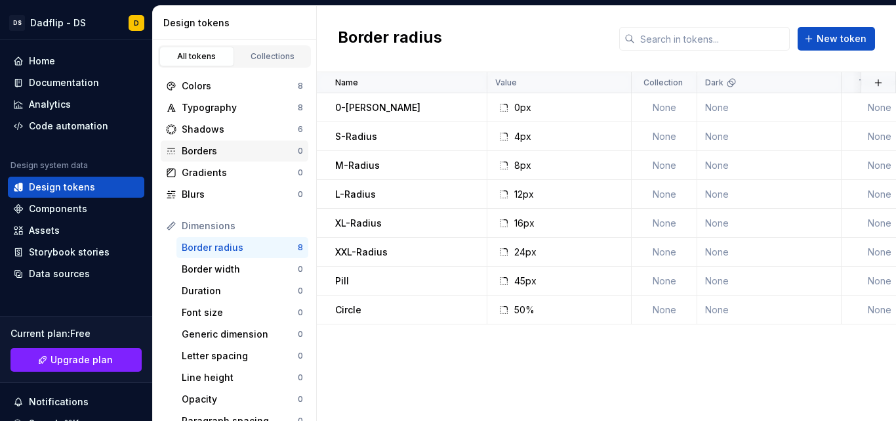
click at [256, 148] on div "Borders" at bounding box center [240, 150] width 116 height 13
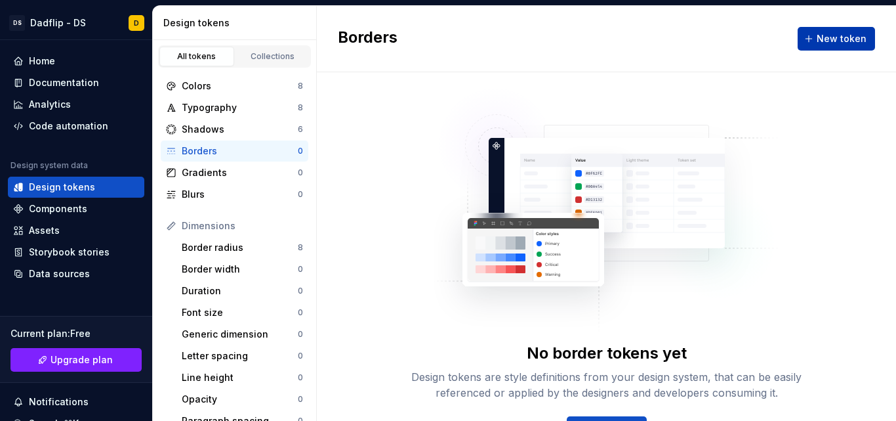
click at [800, 45] on button "New token" at bounding box center [836, 39] width 77 height 24
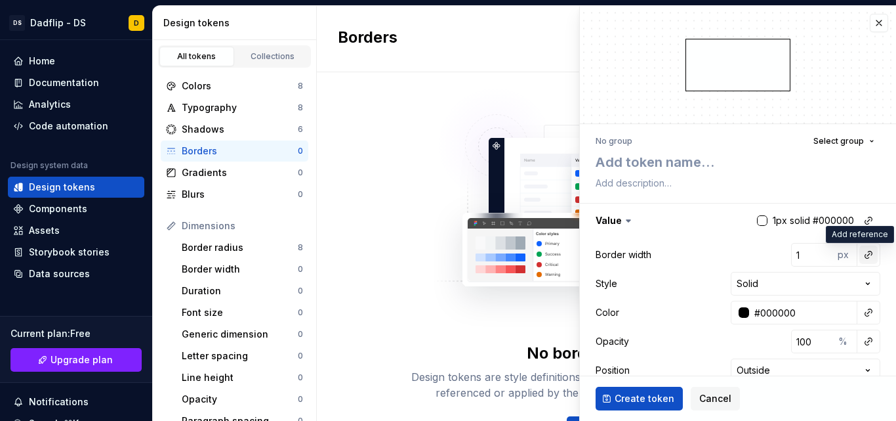
click at [859, 256] on button "button" at bounding box center [868, 254] width 18 height 18
click at [800, 258] on html "DS Dadflip - DS D Home Documentation Analytics Code automation Design system da…" at bounding box center [448, 210] width 896 height 421
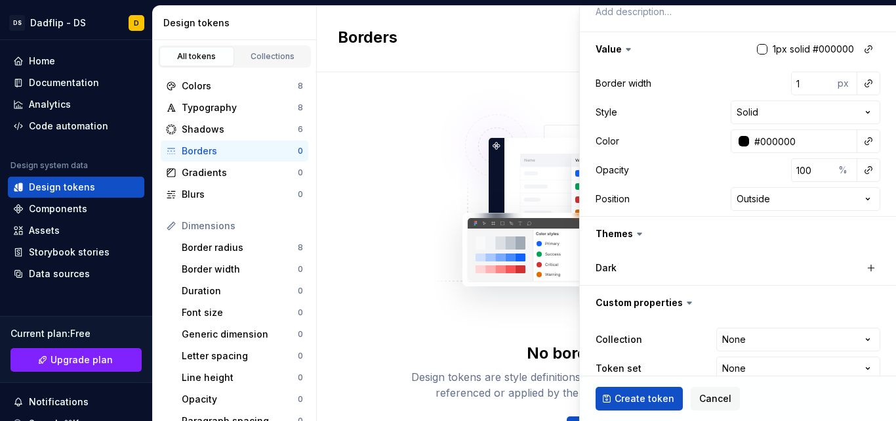
scroll to position [172, 0]
click at [859, 49] on button "button" at bounding box center [868, 48] width 18 height 18
click at [856, 49] on html "DS Dadflip - DS D Home Documentation Analytics Code automation Design system da…" at bounding box center [448, 210] width 896 height 421
click at [250, 264] on div "Border width" at bounding box center [240, 268] width 116 height 13
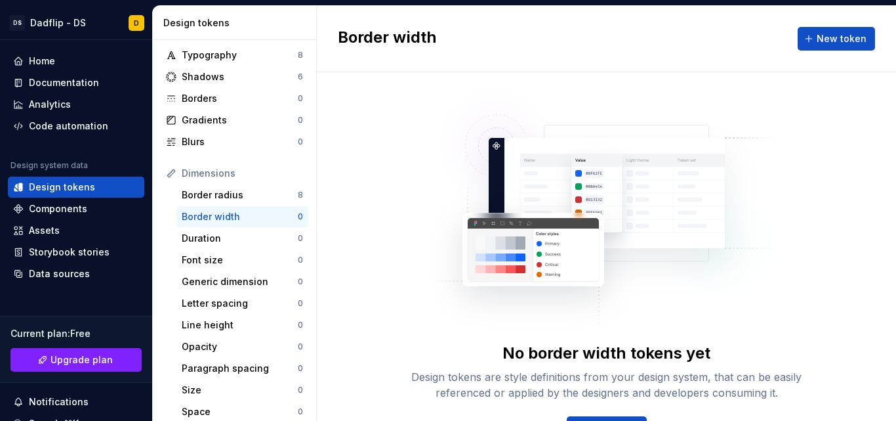
scroll to position [5, 0]
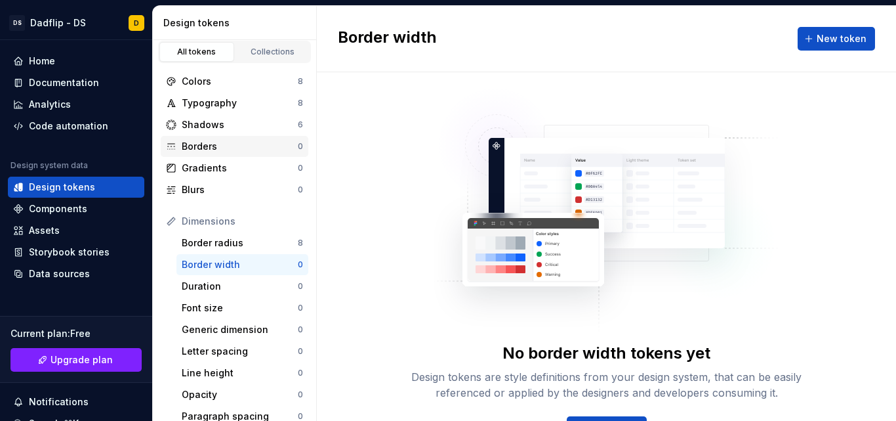
click at [266, 156] on div "Borders 0" at bounding box center [235, 146] width 148 height 21
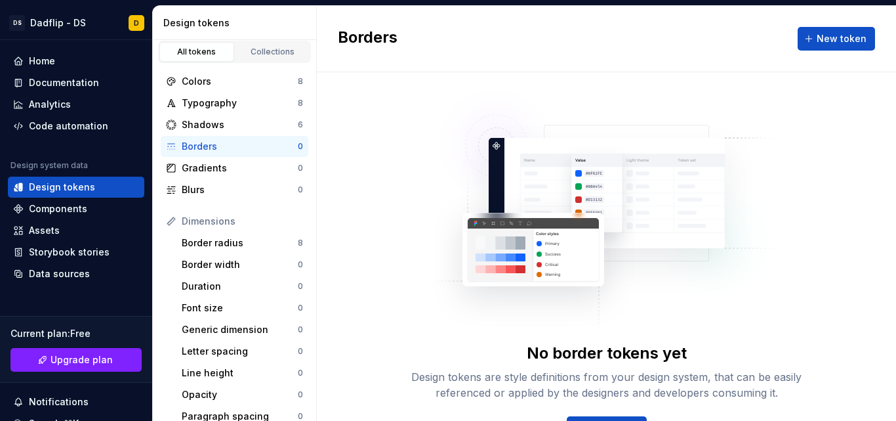
scroll to position [48, 0]
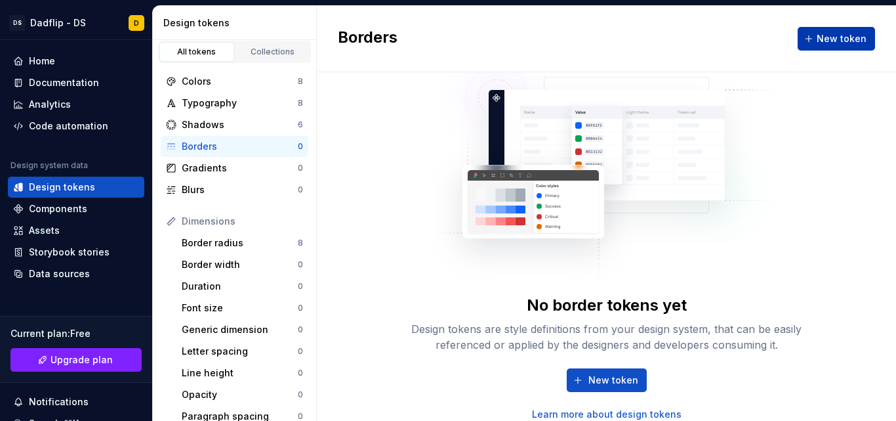
click at [798, 45] on button "New token" at bounding box center [836, 39] width 77 height 24
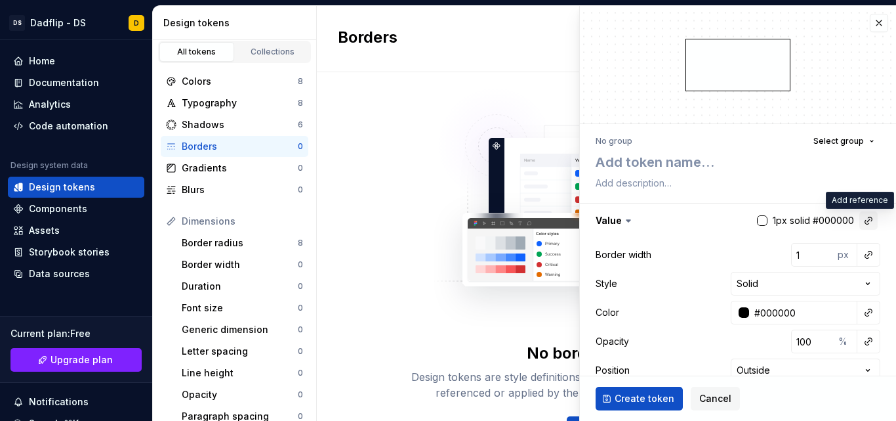
click at [861, 216] on button "button" at bounding box center [868, 220] width 18 height 18
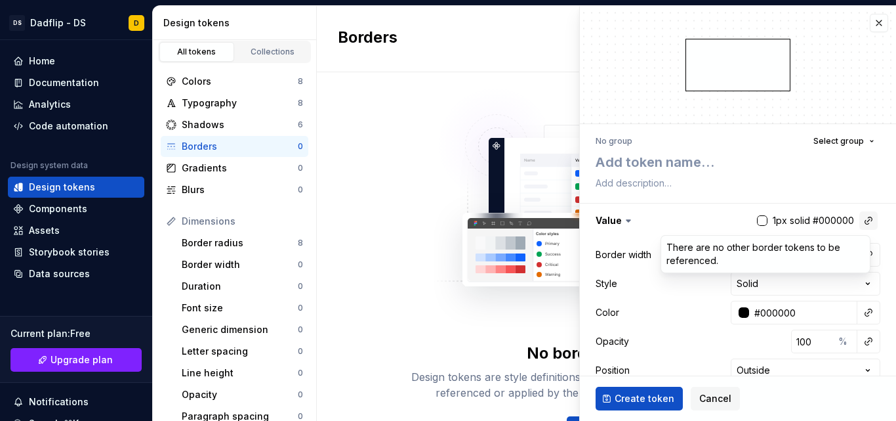
click at [861, 216] on html "DS Dadflip - DS D Home Documentation Analytics Code automation Design system da…" at bounding box center [448, 210] width 896 height 421
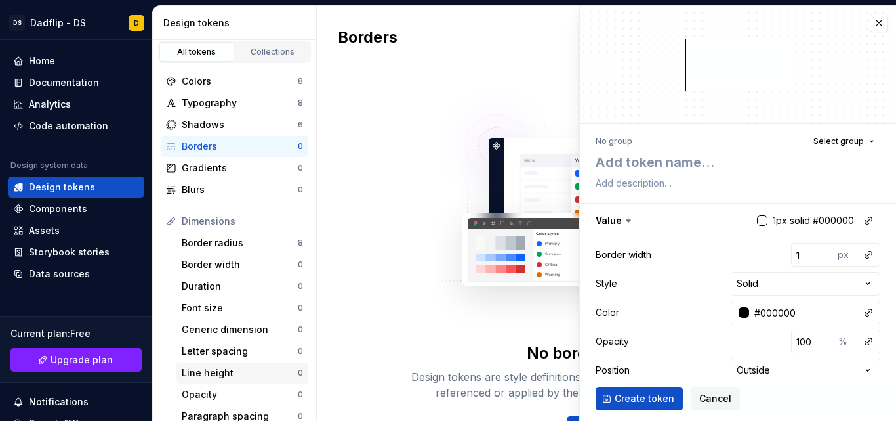
click at [273, 380] on div "Line height 0" at bounding box center [242, 372] width 132 height 21
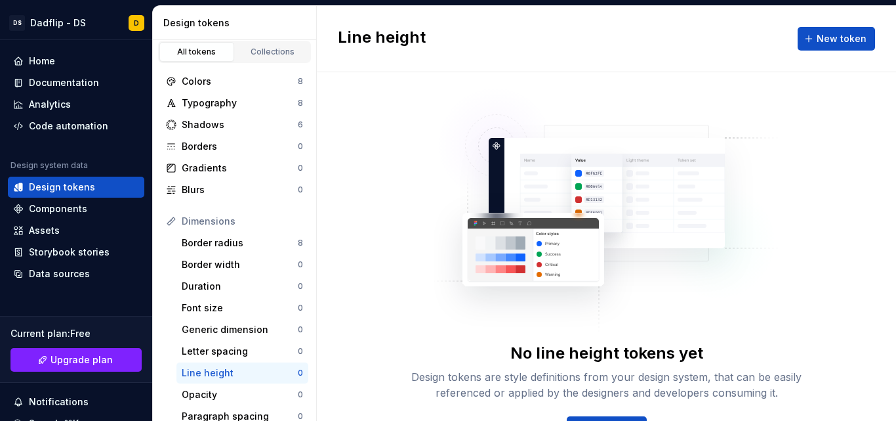
scroll to position [48, 0]
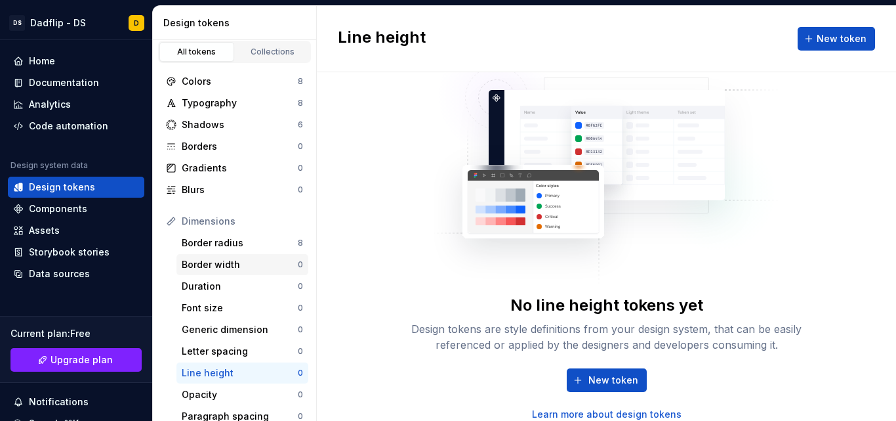
click at [245, 263] on div "Border width" at bounding box center [240, 264] width 116 height 13
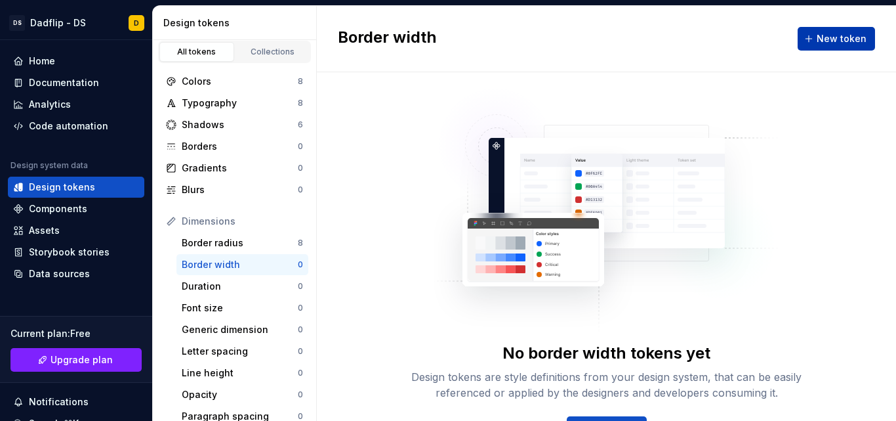
click at [798, 48] on button "New token" at bounding box center [836, 39] width 77 height 24
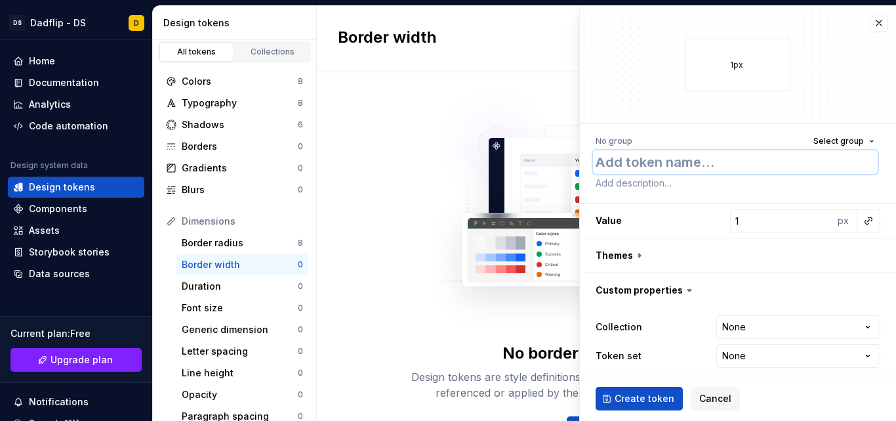
click at [625, 169] on textarea at bounding box center [735, 162] width 285 height 24
type textarea "*"
type textarea "B"
type textarea "*"
type textarea "Bo"
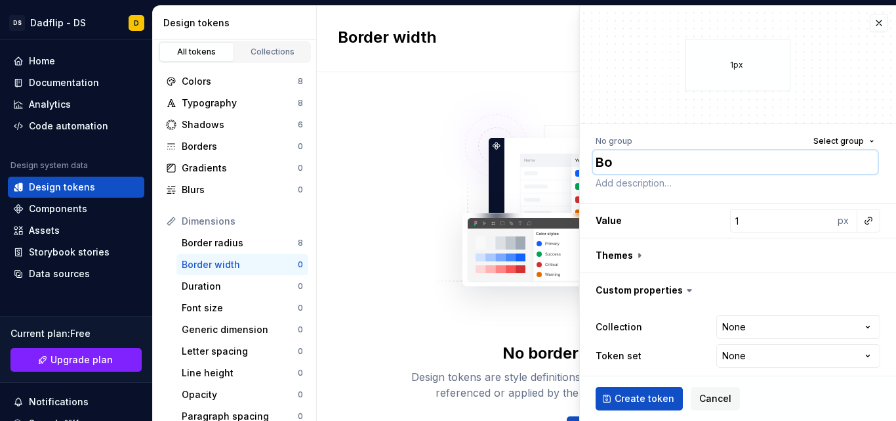
type textarea "*"
type textarea "Bord"
type textarea "*"
type textarea "Borde"
type textarea "*"
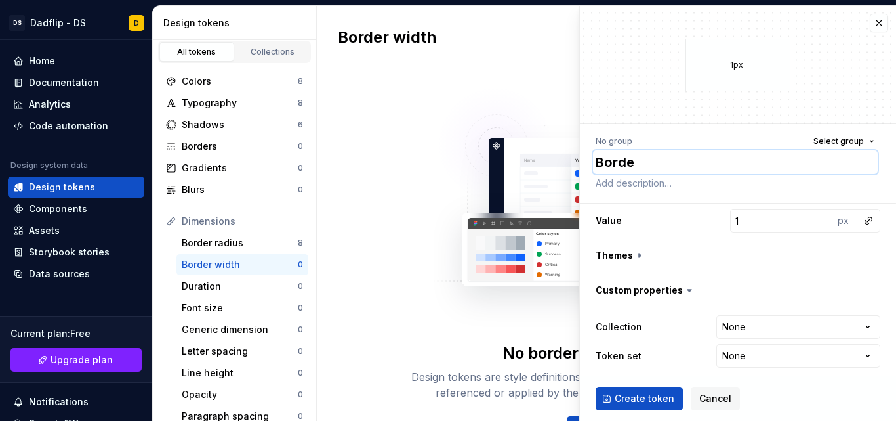
type textarea "Border"
type textarea "*"
type textarea "Border0"
type input "0"
click at [812, 224] on input "0" at bounding box center [782, 221] width 104 height 24
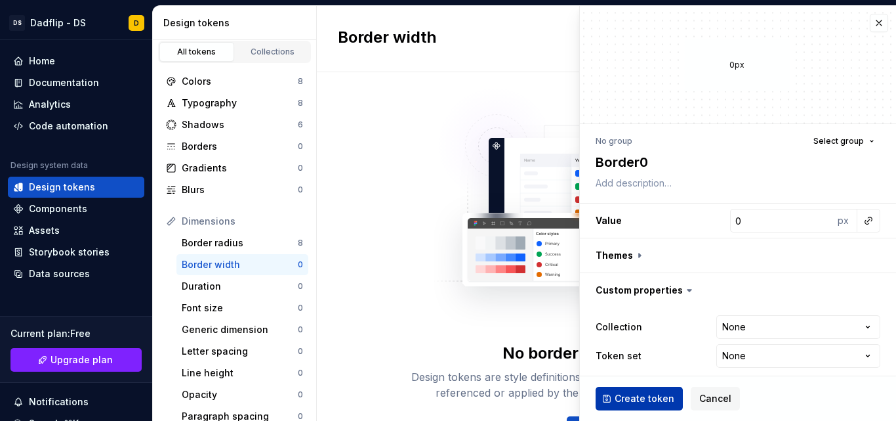
click at [646, 392] on span "Create token" at bounding box center [645, 398] width 60 height 13
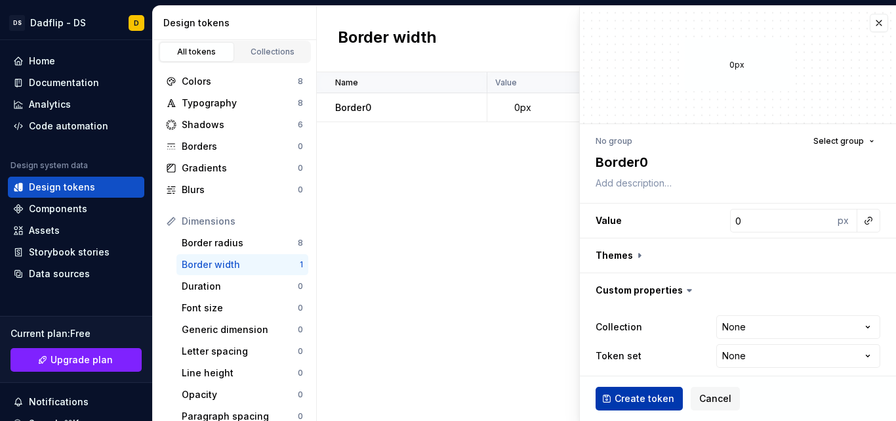
type textarea "*"
type input "1"
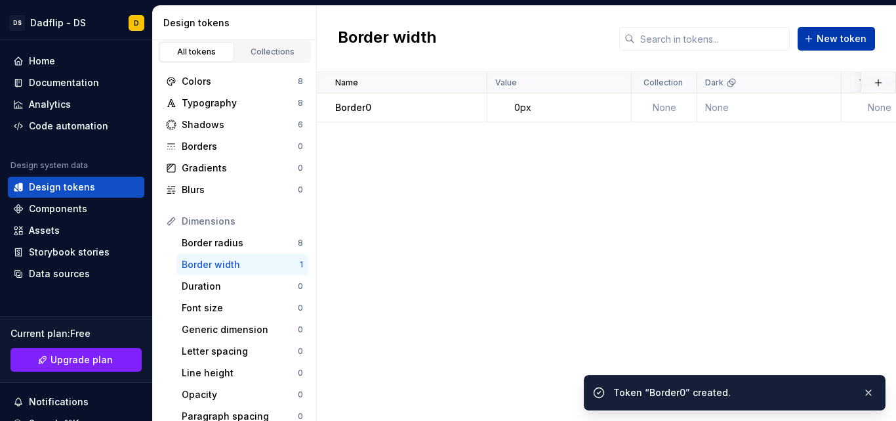
click at [810, 47] on button "New token" at bounding box center [836, 39] width 77 height 24
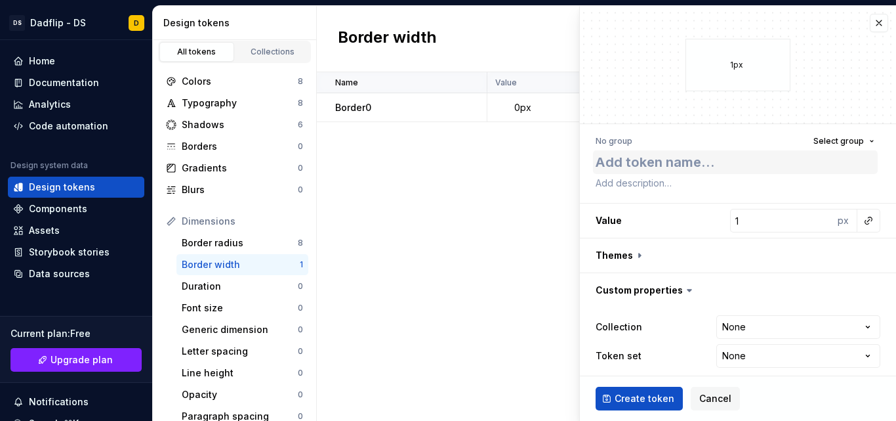
type textarea "*"
type textarea "B"
type textarea "*"
type textarea "Bo"
type textarea "*"
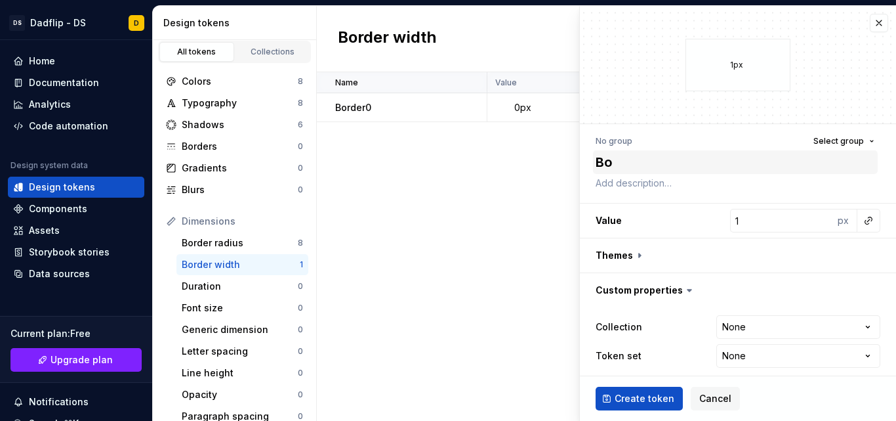
type textarea "Bor"
type textarea "*"
type textarea "Borde"
type textarea "*"
type textarea "BorderT"
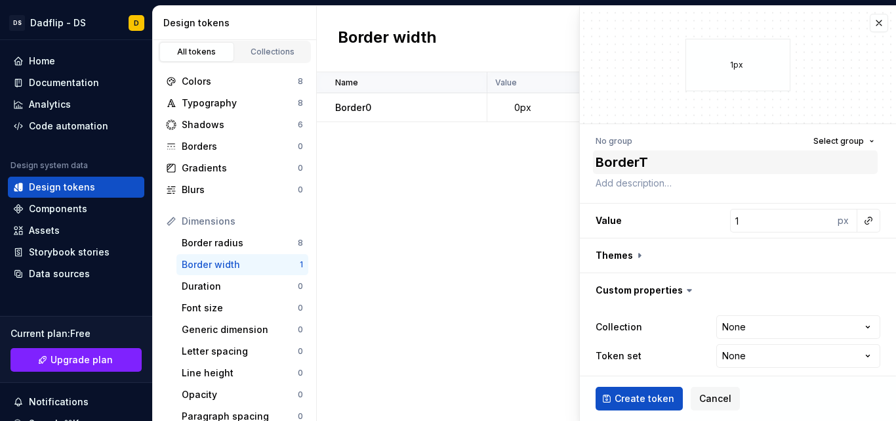
type textarea "*"
type textarea "BorderTh"
type textarea "*"
type textarea "BorderThi"
type textarea "*"
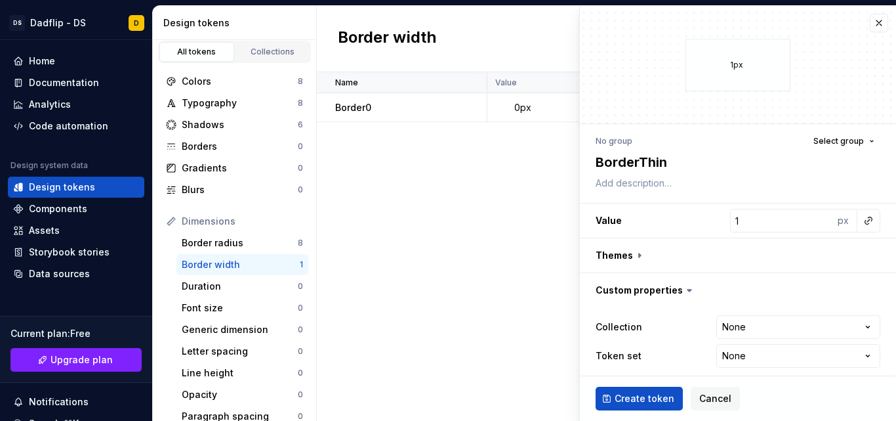
type textarea "BorderThin"
click at [659, 393] on span "Create token" at bounding box center [645, 398] width 60 height 13
type textarea "*"
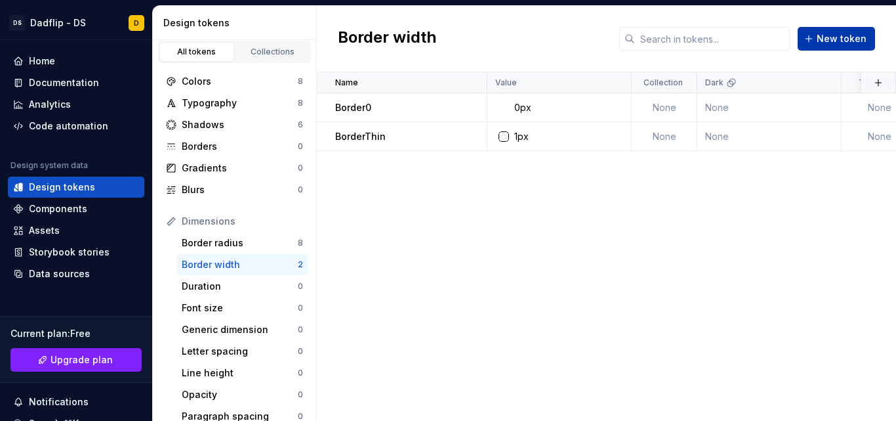
click at [813, 29] on button "New token" at bounding box center [836, 39] width 77 height 24
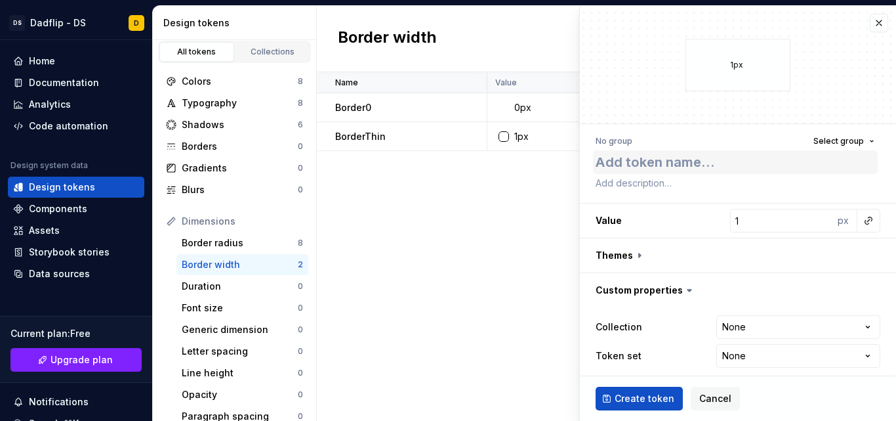
type textarea "*"
type textarea "Bo"
type textarea "*"
type textarea "Bor"
type textarea "*"
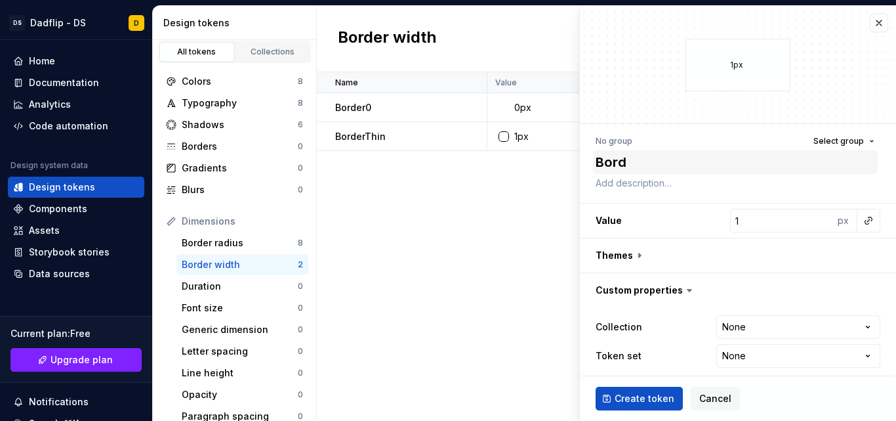
type textarea "Borde"
type textarea "*"
type textarea "Border"
type textarea "*"
type textarea "BorderB"
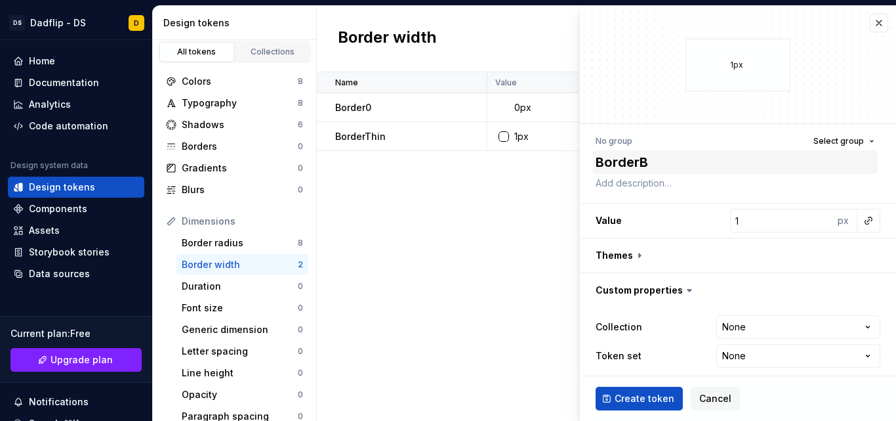
type textarea "*"
type textarea "BorderBa"
type textarea "*"
type textarea "BorderBas"
type textarea "*"
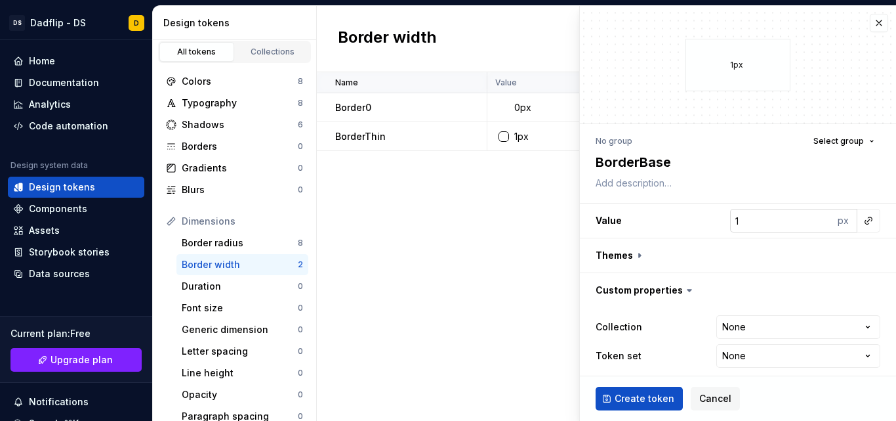
type textarea "BorderBase"
type input "2"
click at [814, 218] on input "2" at bounding box center [782, 221] width 104 height 24
click at [661, 398] on span "Create token" at bounding box center [645, 398] width 60 height 13
type textarea "*"
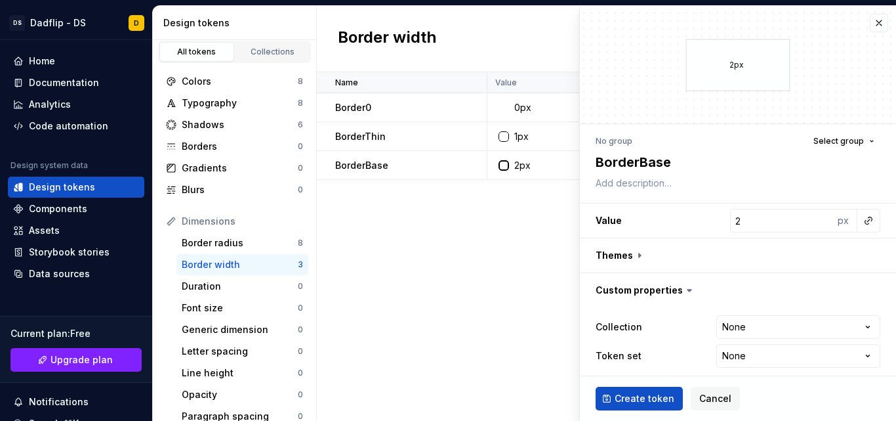
type input "1"
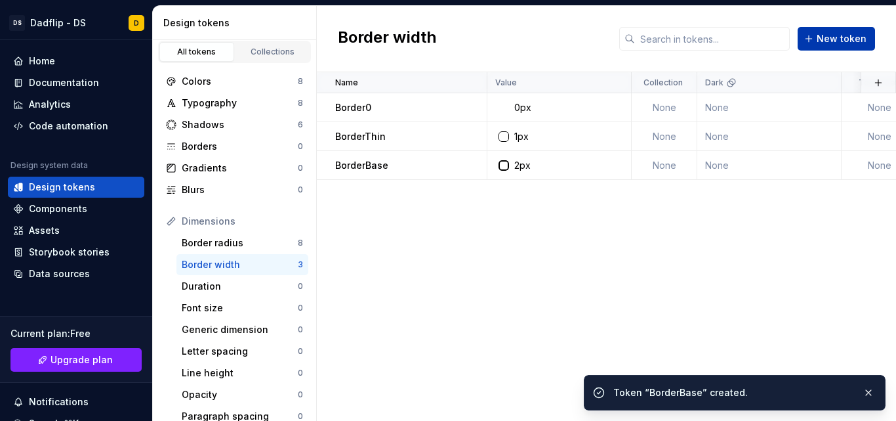
click at [833, 31] on button "New token" at bounding box center [836, 39] width 77 height 24
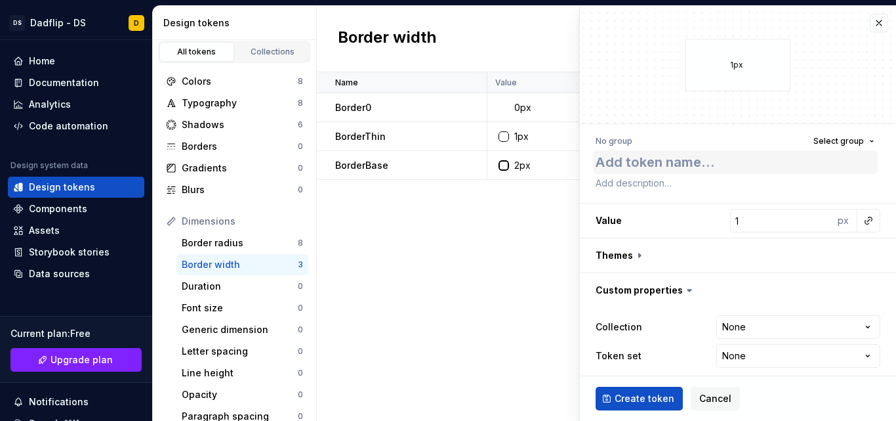
type textarea "*"
type textarea "B"
type textarea "*"
type textarea "Bor"
type textarea "*"
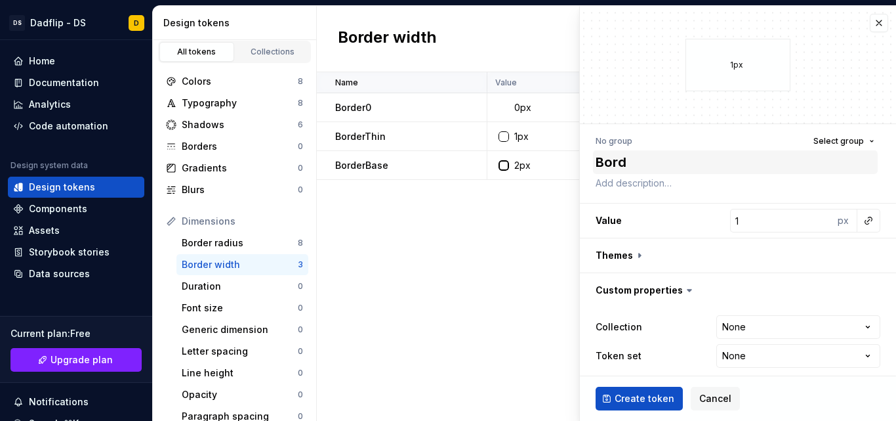
type textarea "Borde"
type textarea "*"
type textarea "Border"
type textarea "*"
type textarea "BorderM"
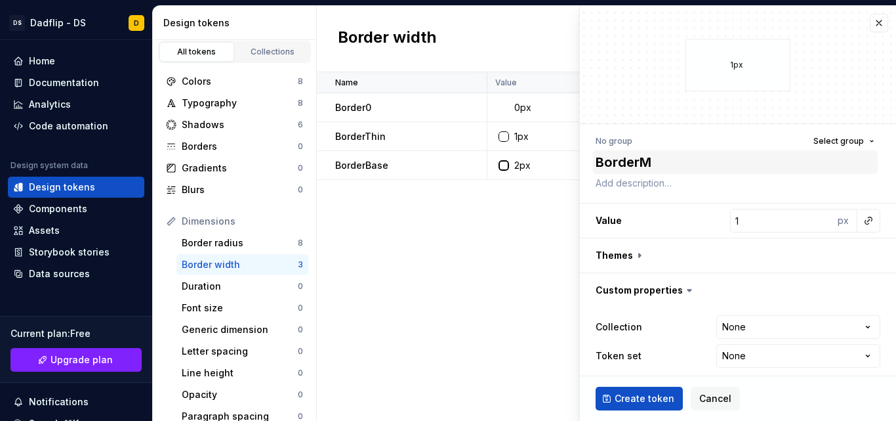
type textarea "*"
type textarea "BorderMe"
type textarea "*"
type textarea "BorderMed"
type textarea "*"
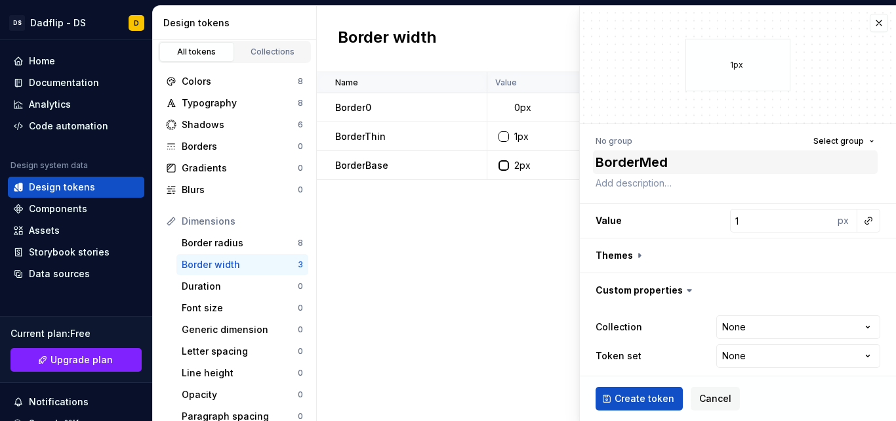
type textarea "BorderMedi"
type textarea "*"
type textarea "BorderMediu"
type textarea "*"
type textarea "BorderMedium"
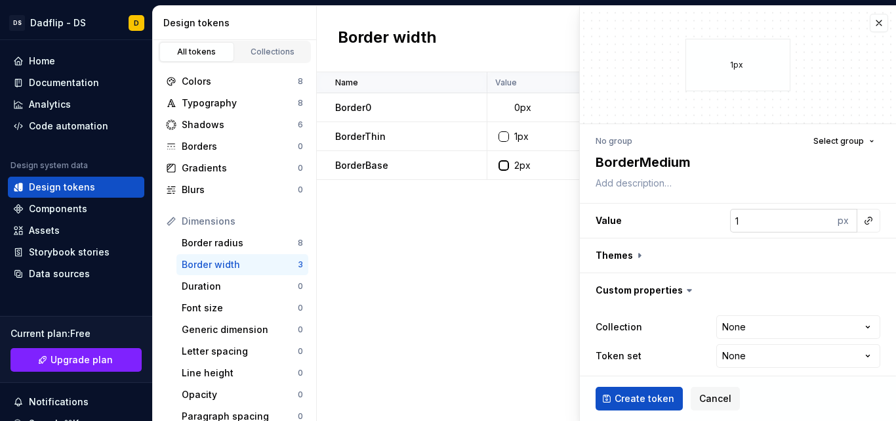
type input "2"
click at [814, 217] on input "2" at bounding box center [782, 221] width 104 height 24
type textarea "*"
type input "3"
click at [814, 217] on input "3" at bounding box center [782, 221] width 104 height 24
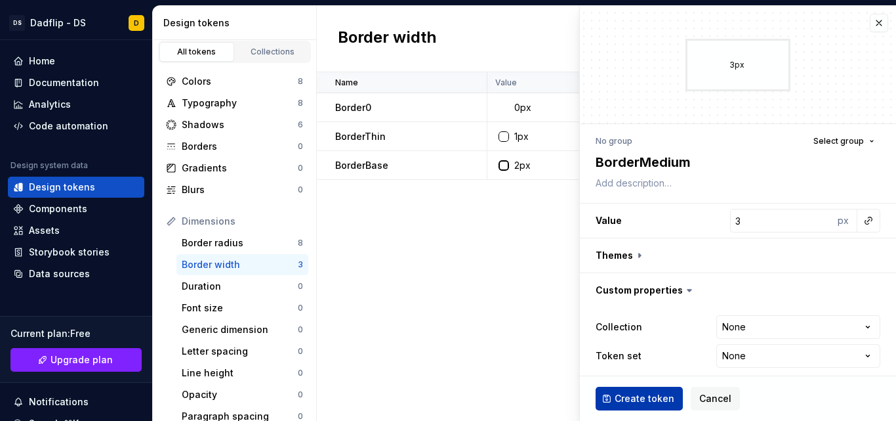
click at [657, 396] on span "Create token" at bounding box center [645, 398] width 60 height 13
type textarea "*"
type input "1"
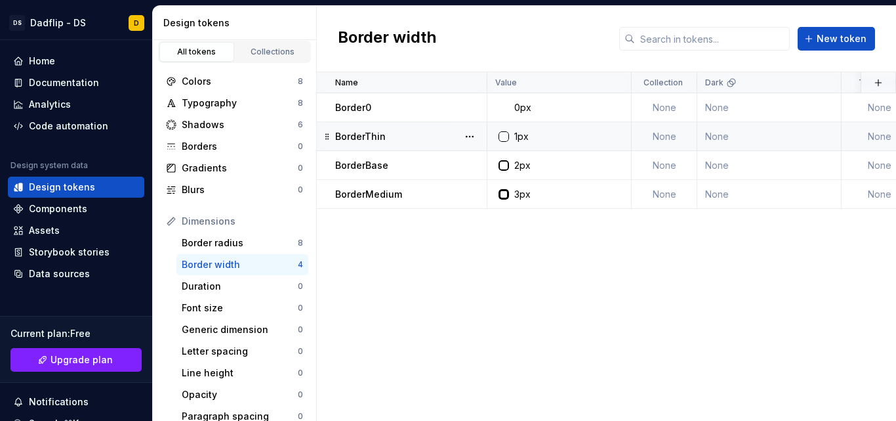
click at [533, 133] on div "1px" at bounding box center [563, 136] width 134 height 13
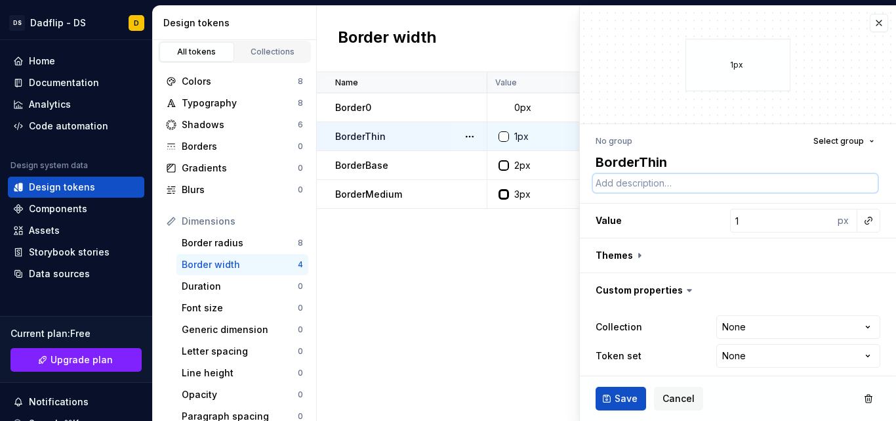
click at [658, 181] on textarea at bounding box center [735, 183] width 285 height 18
paste textarea "Champs de formulaire, séparateurs, cadres discrets"
type textarea "*"
type textarea "Champs de formulaire, séparateurs, cadres discrets"
click at [623, 396] on span "Save" at bounding box center [626, 398] width 23 height 13
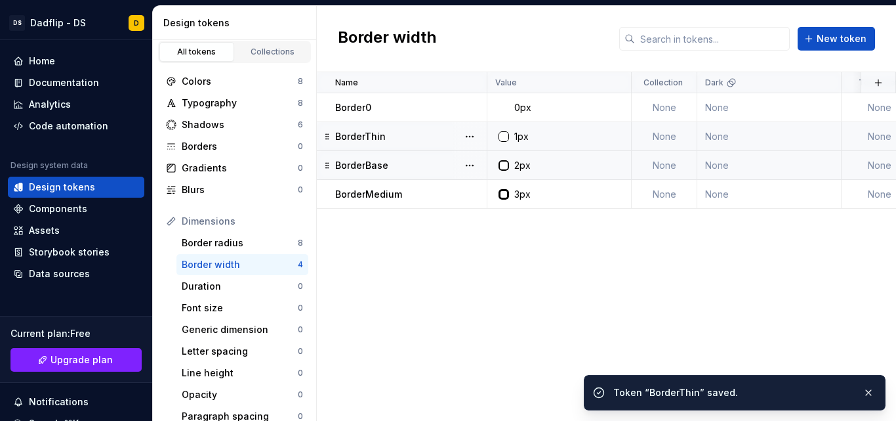
click at [522, 173] on td "2px" at bounding box center [559, 165] width 144 height 29
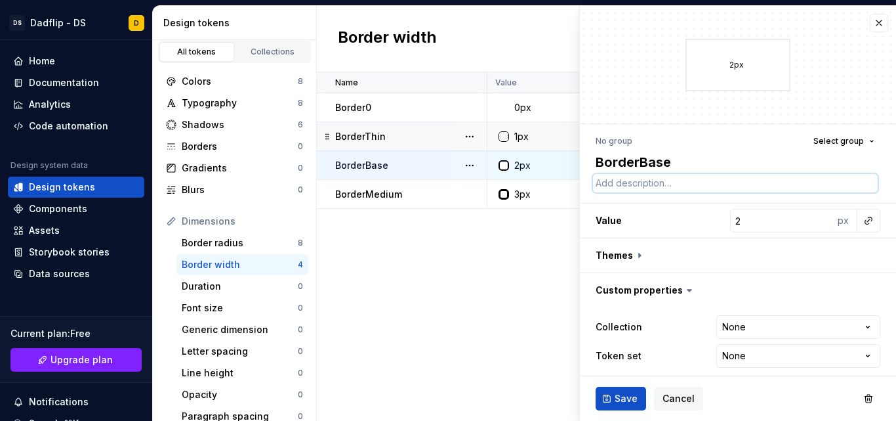
click at [671, 184] on textarea at bounding box center [735, 183] width 285 height 18
paste textarea "Boutons, focus, éléments actifs"
type textarea "*"
type textarea "Boutons, focus, éléments actifs"
click at [620, 403] on span "Save" at bounding box center [626, 398] width 23 height 13
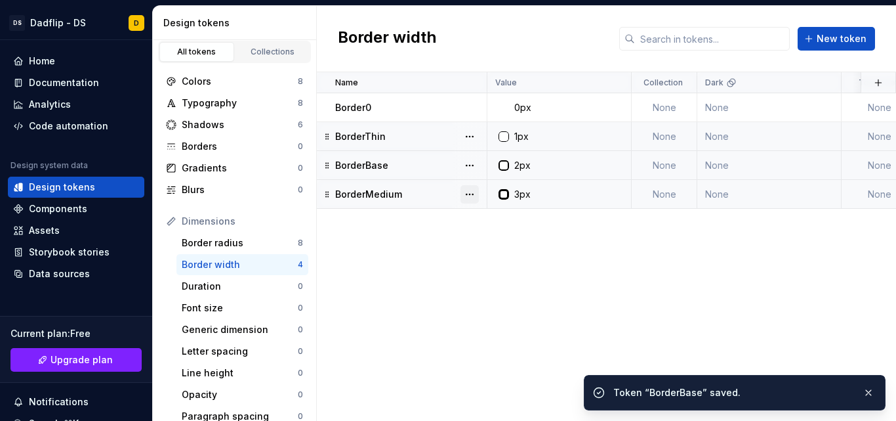
click at [472, 200] on button "button" at bounding box center [470, 194] width 18 height 18
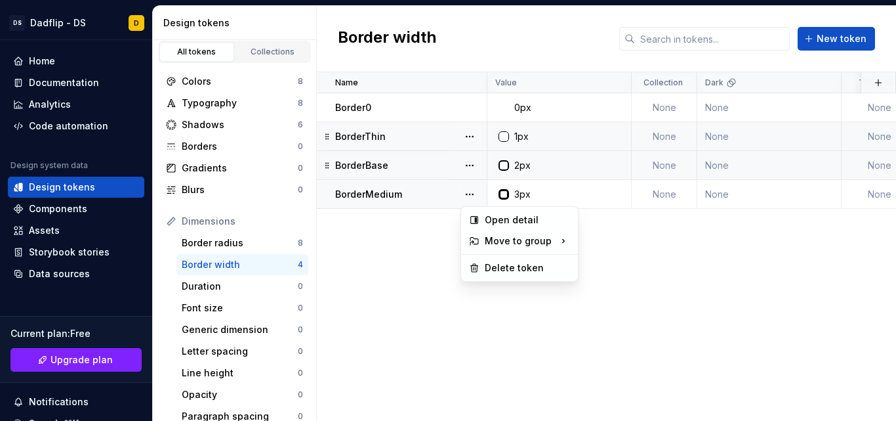
click at [390, 197] on html "DS Dadflip - DS D Home Documentation Analytics Code automation Design system da…" at bounding box center [448, 210] width 896 height 421
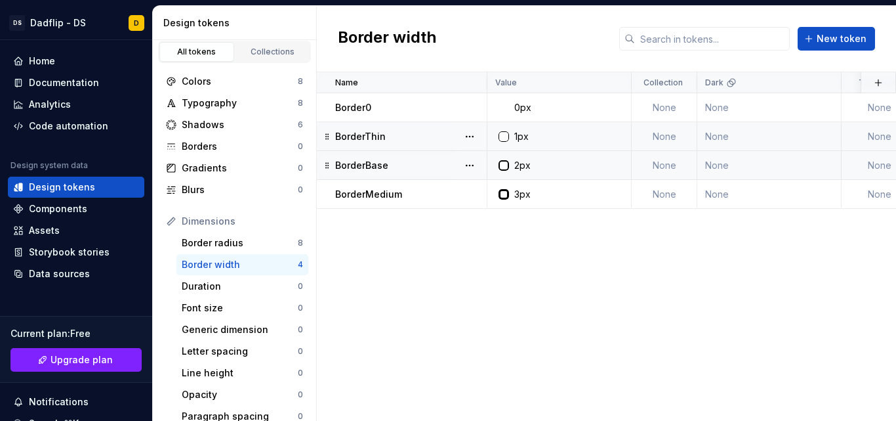
click at [390, 197] on p "BorderMedium" at bounding box center [368, 194] width 67 height 13
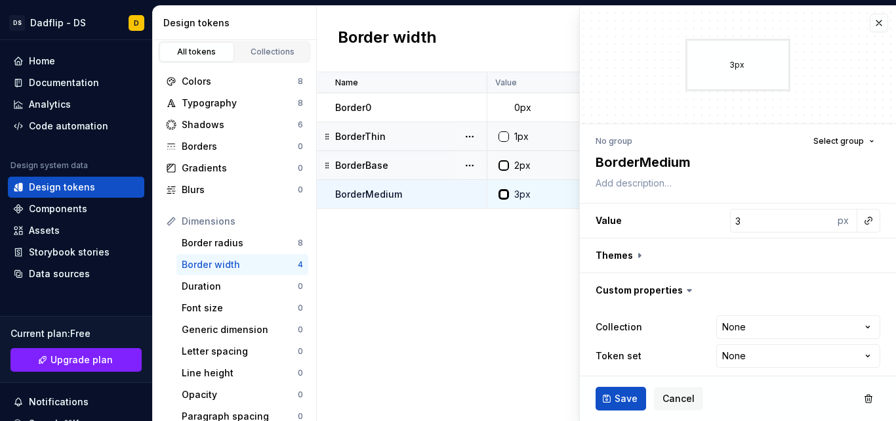
click at [390, 197] on p "BorderMedium" at bounding box center [368, 194] width 67 height 13
click at [447, 157] on td "BorderBase" at bounding box center [402, 165] width 171 height 29
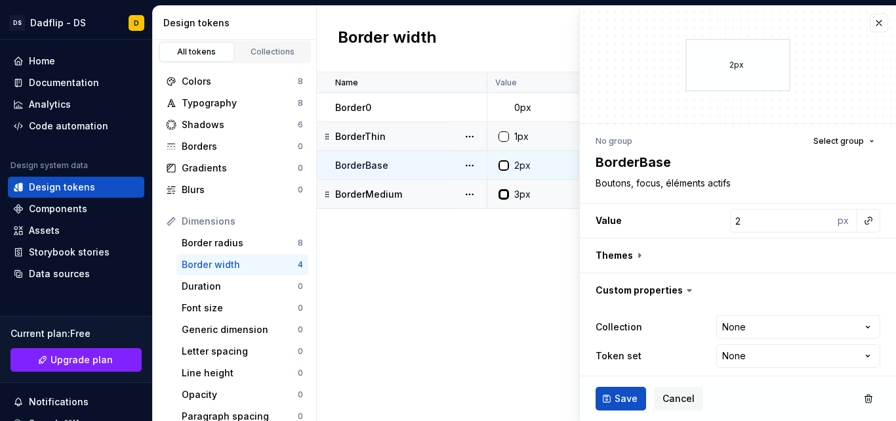
click at [359, 184] on td "BorderMedium" at bounding box center [402, 194] width 171 height 29
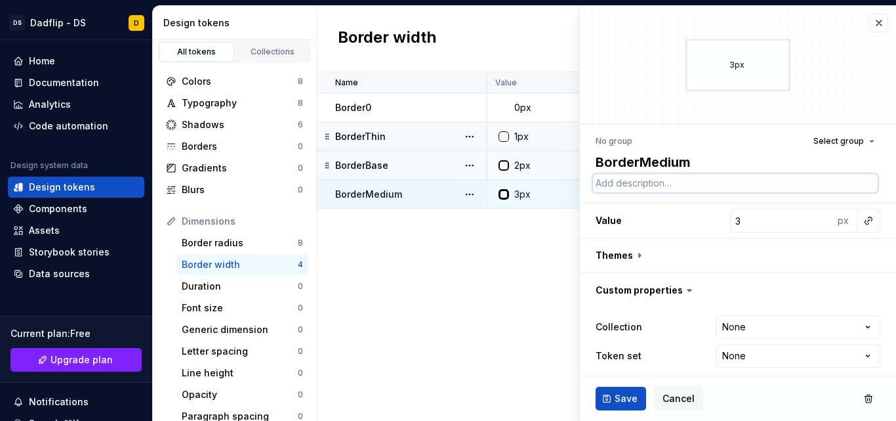
click at [692, 182] on textarea at bounding box center [735, 183] width 285 height 18
paste textarea "Cartes mises en avant, hover d’élément interactif"
type textarea "*"
type textarea "Cartes mises en avant, hover d’élément interactif"
click at [615, 391] on button "Save" at bounding box center [621, 398] width 51 height 24
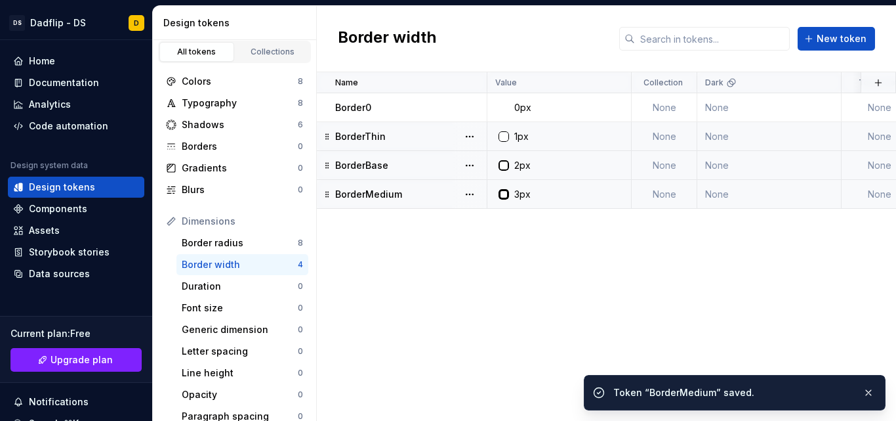
click at [499, 320] on div "Name Value Collection Dark Token set Description Last updated Border0 0px None …" at bounding box center [606, 246] width 579 height 348
click at [819, 35] on button "New token" at bounding box center [836, 39] width 77 height 24
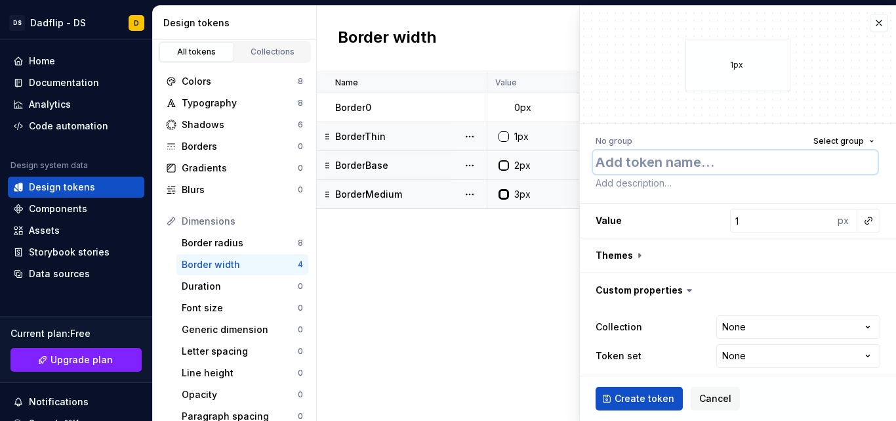
type textarea "*"
type textarea "B"
type textarea "*"
type textarea "Bo"
type textarea "*"
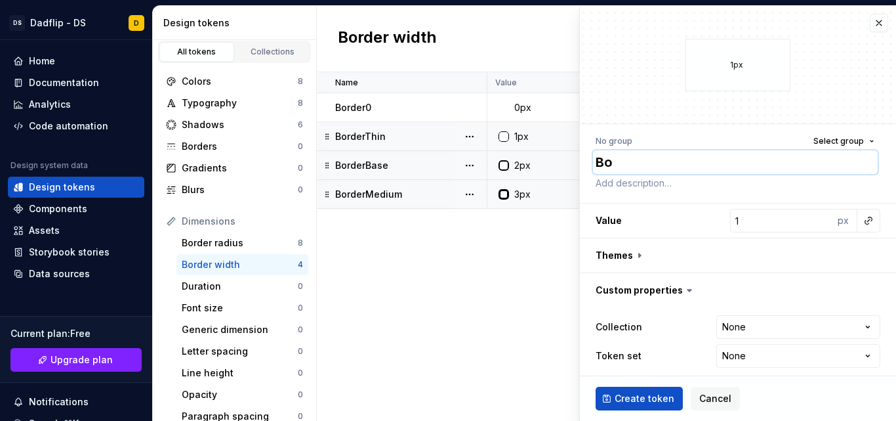
type textarea "Bor"
type textarea "*"
type textarea "Bord"
type textarea "*"
type textarea "Borde"
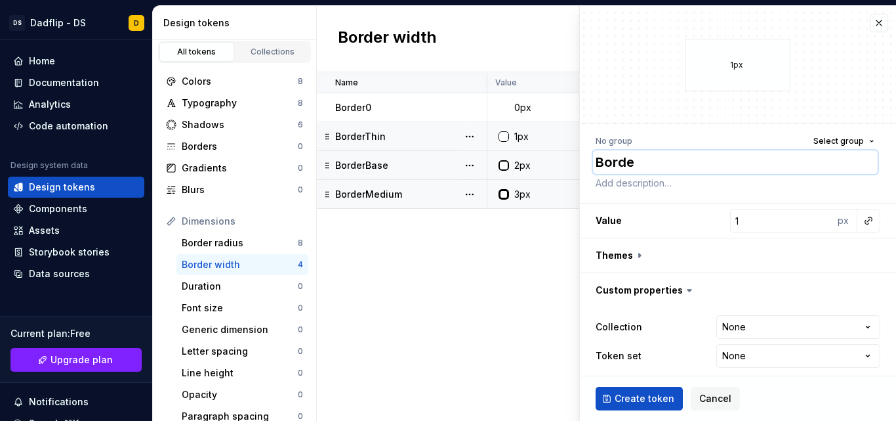
type textarea "*"
type textarea "Border"
type textarea "*"
type textarea "BorderB"
type textarea "*"
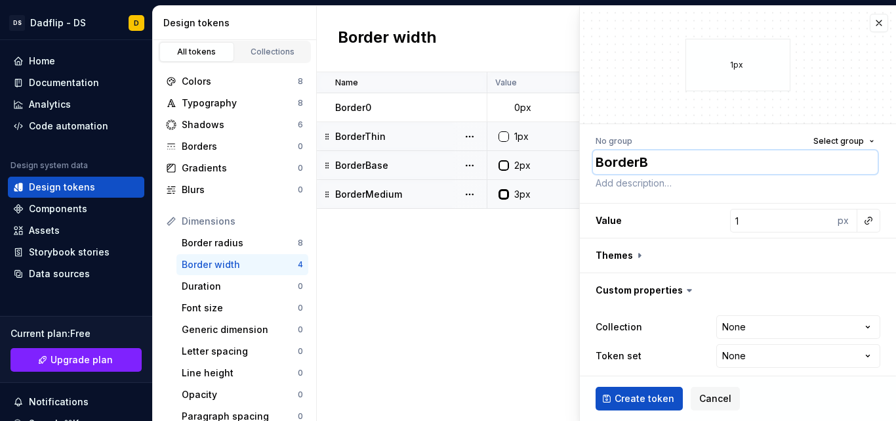
type textarea "BorderBo"
type textarea "*"
type textarea "BorderBol"
type textarea "*"
type textarea "BorderBold"
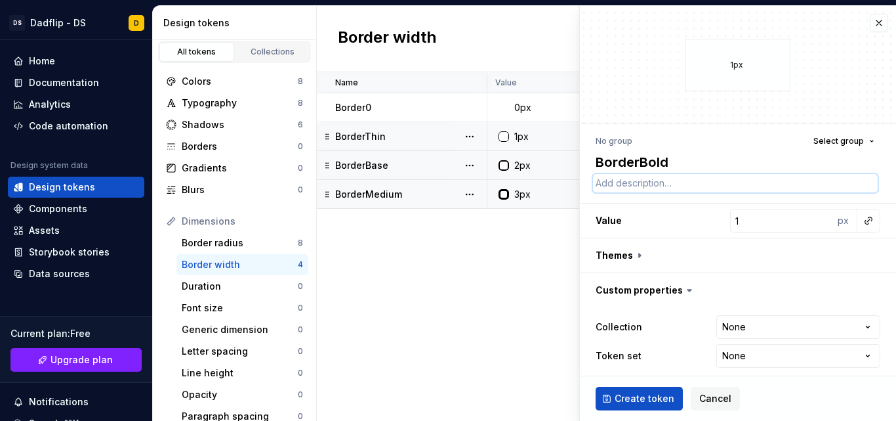
click at [663, 182] on textarea at bounding box center [735, 183] width 285 height 18
paste textarea "Encadrés visuellement forts, appels à l'action visuels"
type textarea "*"
type textarea "Encadrés visuellement forts, appels à l'action visuels"
type input "2"
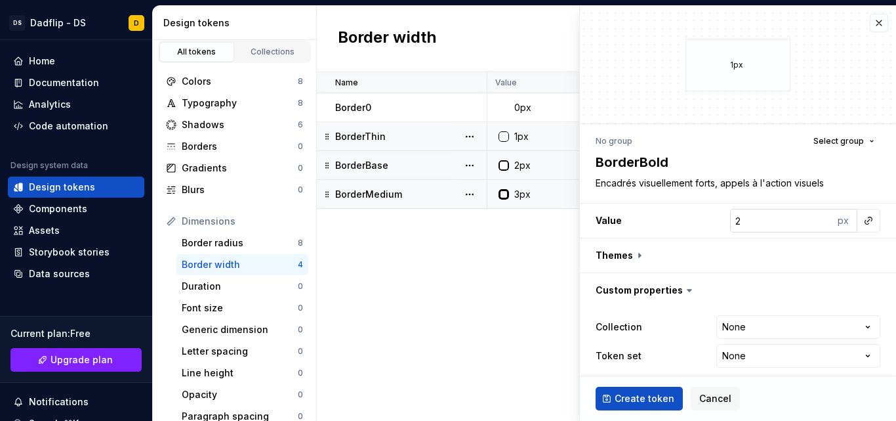
click at [813, 217] on input "2" at bounding box center [782, 221] width 104 height 24
type textarea "*"
type input "3"
click at [813, 217] on input "3" at bounding box center [782, 221] width 104 height 24
type textarea "*"
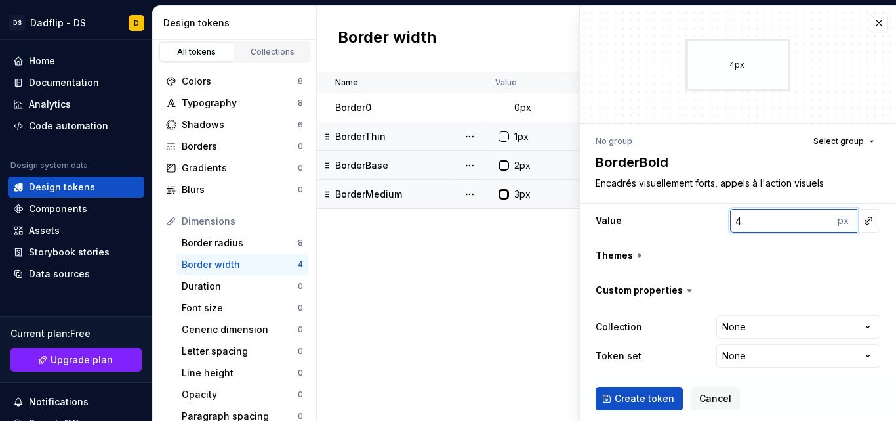
type input "4"
click at [813, 217] on input "4" at bounding box center [782, 221] width 104 height 24
click at [642, 388] on button "Create token" at bounding box center [639, 398] width 87 height 24
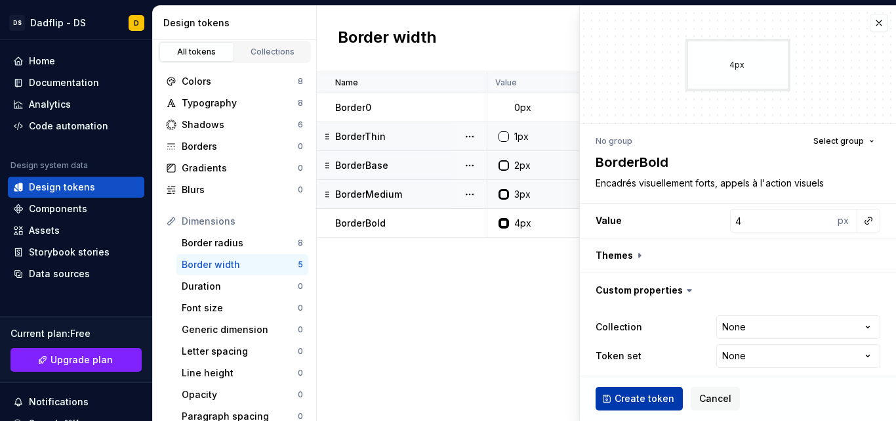
type textarea "*"
type input "1"
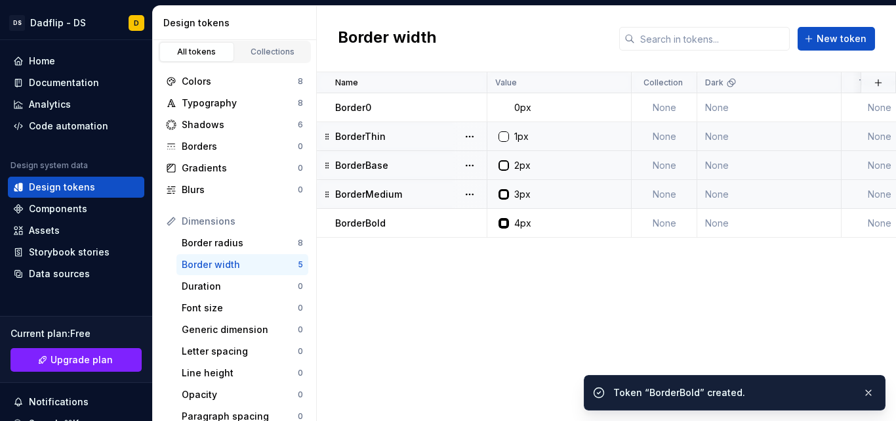
drag, startPoint x: 462, startPoint y: 291, endPoint x: 375, endPoint y: 279, distance: 87.4
click at [375, 279] on div "Name Value Collection Dark Token set Description Last updated Border0 0px None …" at bounding box center [606, 246] width 579 height 348
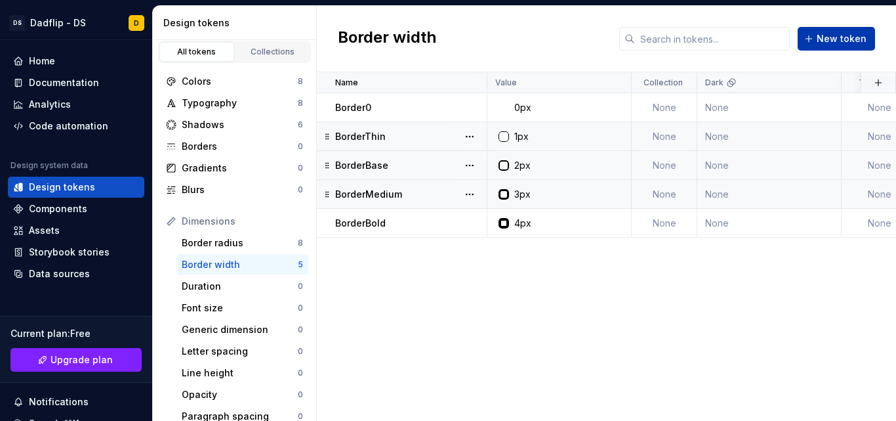
click at [819, 44] on button "New token" at bounding box center [836, 39] width 77 height 24
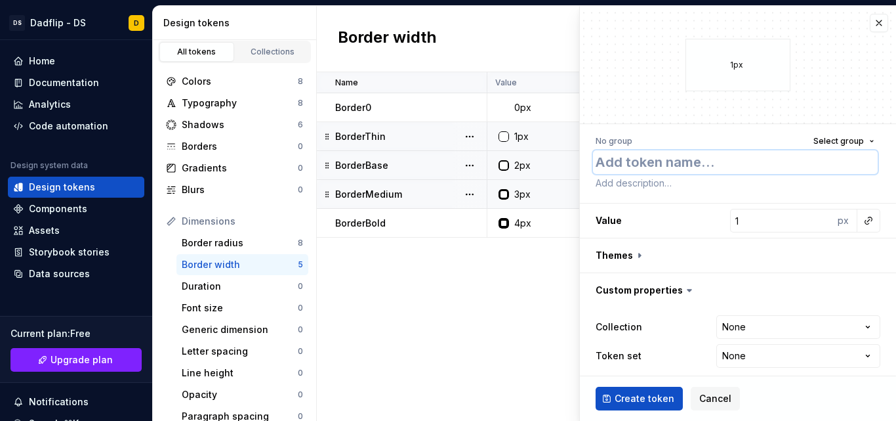
type textarea "*"
type textarea "B"
type textarea "*"
type textarea "Bo"
type textarea "*"
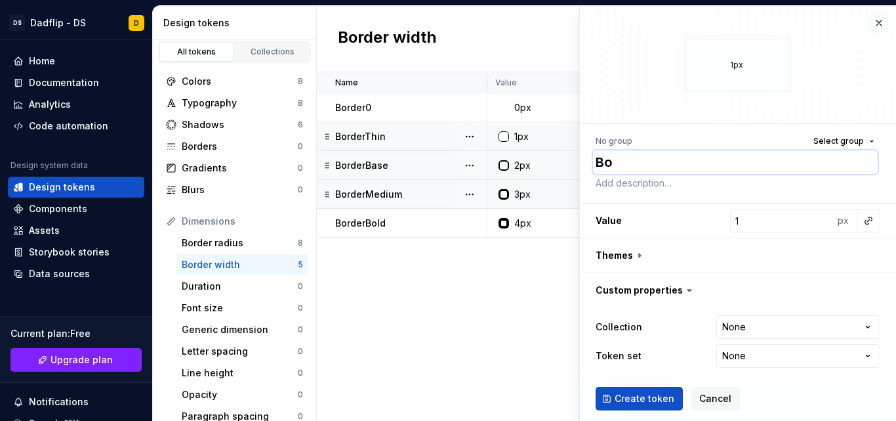
type textarea "Bor"
type textarea "*"
type textarea "Borde"
type textarea "*"
type textarea "Border"
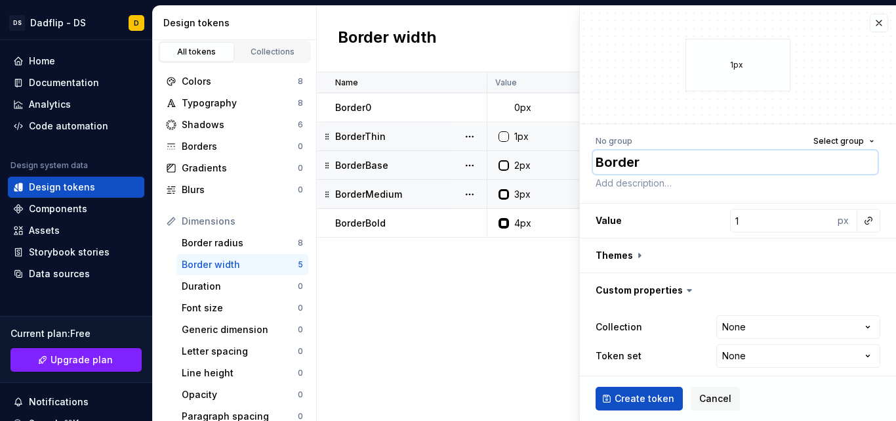
type textarea "*"
type textarea "BorderH"
type textarea "*"
type textarea "BorderHe"
type textarea "*"
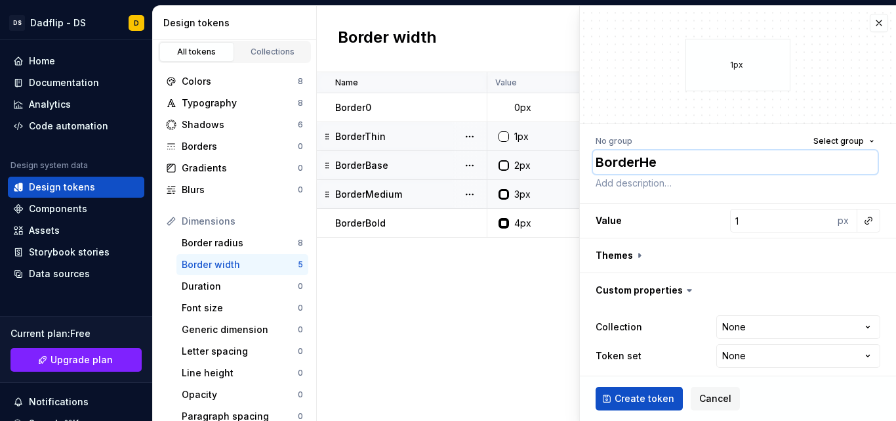
type textarea "BorderHea"
type textarea "*"
type textarea "BorderHeav"
type textarea "*"
type textarea "BorderHeavy"
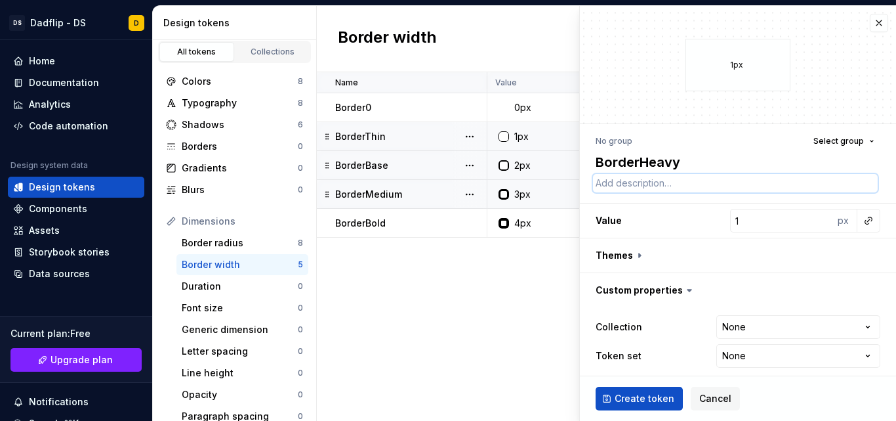
click at [682, 181] on textarea at bounding box center [735, 183] width 285 height 18
paste textarea "Séparateurs de section, style décoratif"
type textarea "*"
type textarea "Séparateurs de section, style décoratif"
type input "2"
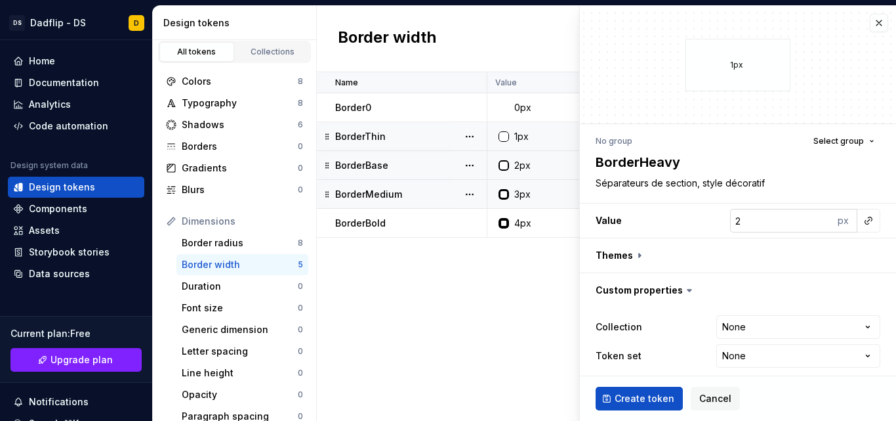
click at [816, 218] on input "2" at bounding box center [782, 221] width 104 height 24
type textarea "*"
type input "3"
click at [816, 218] on input "3" at bounding box center [782, 221] width 104 height 24
type textarea "*"
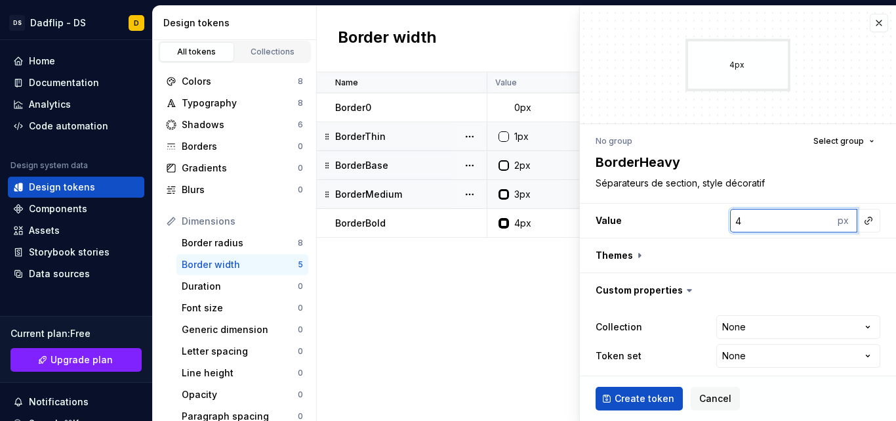
type input "4"
click at [816, 218] on input "4" at bounding box center [782, 221] width 104 height 24
type textarea "*"
type input "5"
click at [816, 218] on input "5" at bounding box center [782, 221] width 104 height 24
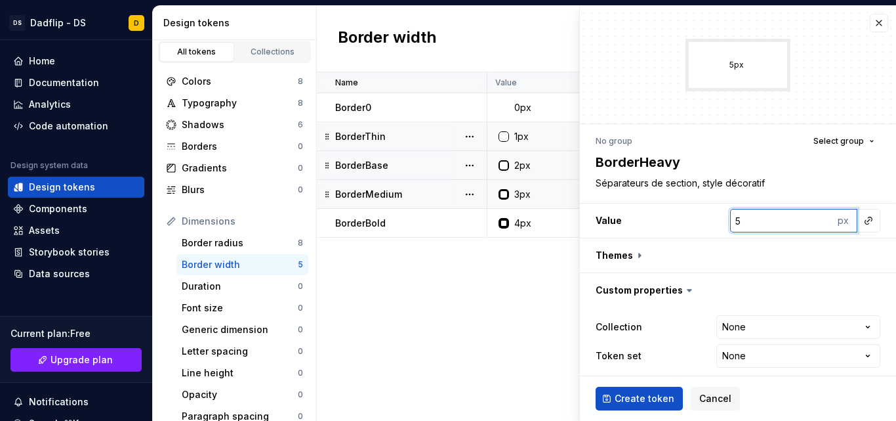
type textarea "*"
type input "6"
click at [816, 218] on input "6" at bounding box center [782, 221] width 104 height 24
click at [653, 399] on span "Create token" at bounding box center [645, 398] width 60 height 13
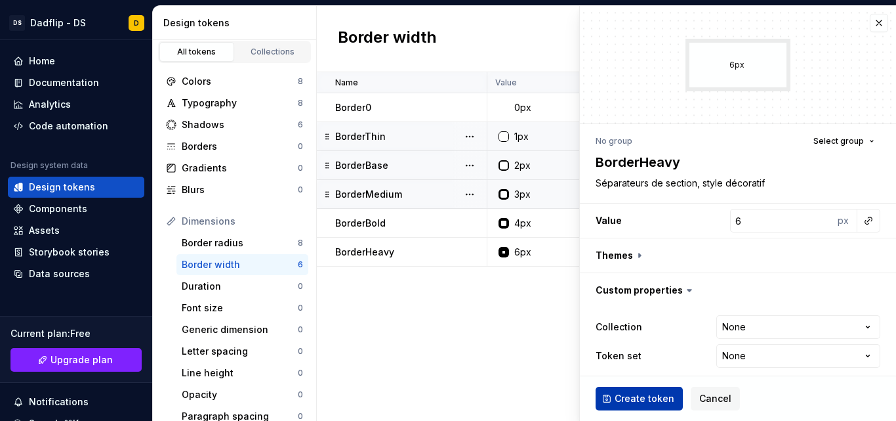
type textarea "*"
type input "1"
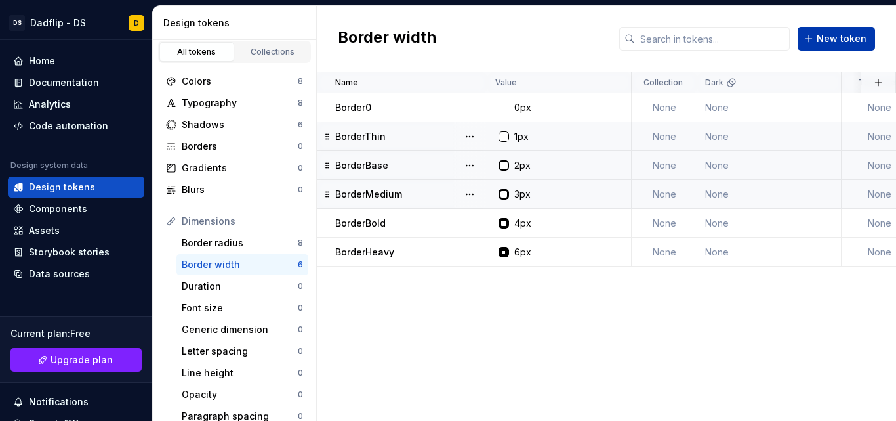
click at [816, 30] on button "New token" at bounding box center [836, 39] width 77 height 24
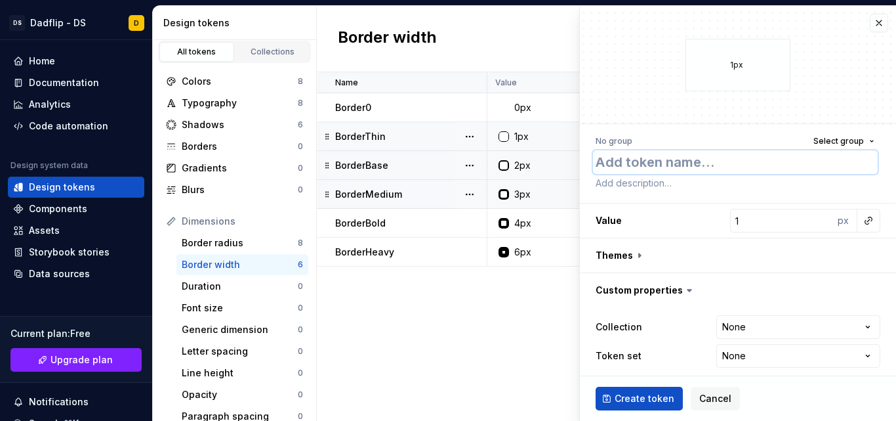
type textarea "*"
type textarea "Bo"
type textarea "*"
type textarea "Bor"
type textarea "*"
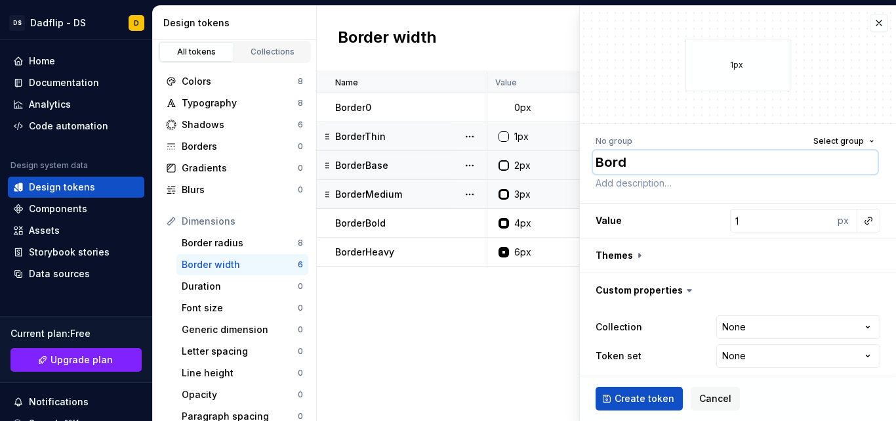
type textarea "Borde"
type textarea "*"
type textarea "Border"
type textarea "*"
type textarea "BorderE"
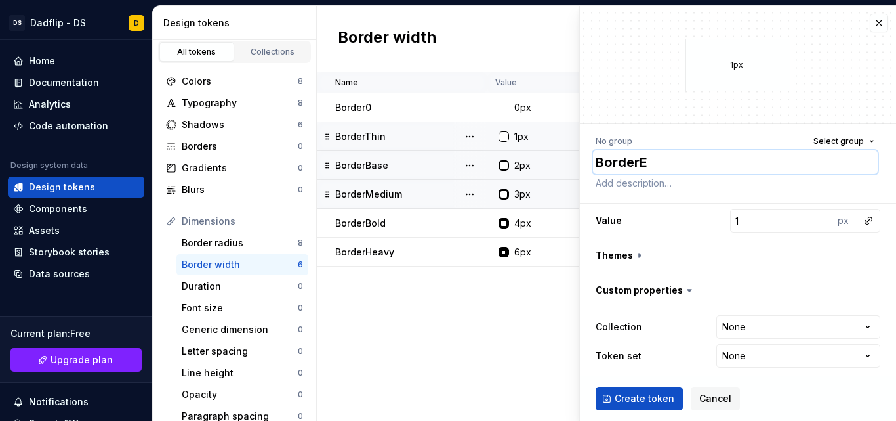
type textarea "*"
type textarea "BorderEx"
type textarea "*"
type textarea "BorderExt"
type textarea "*"
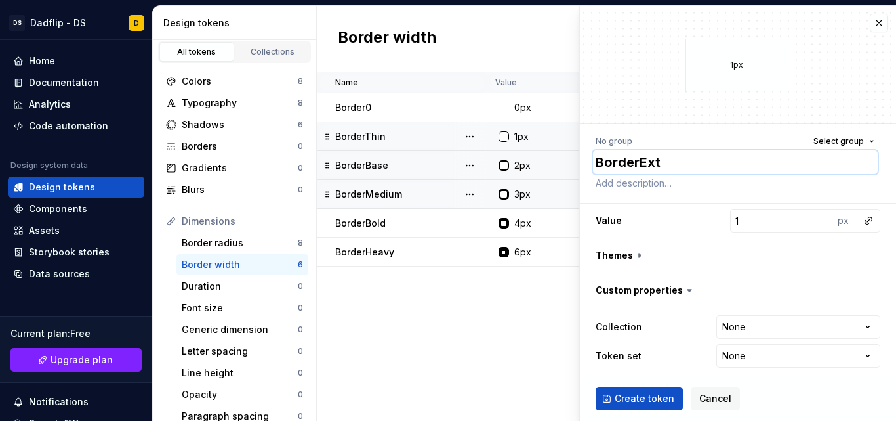
type textarea "BorderExtr"
type textarea "*"
type textarea "BorderExtra"
click at [663, 178] on textarea at bounding box center [735, 183] width 285 height 18
paste textarea "Usage exceptionnel (hero UI, card très marquée)"
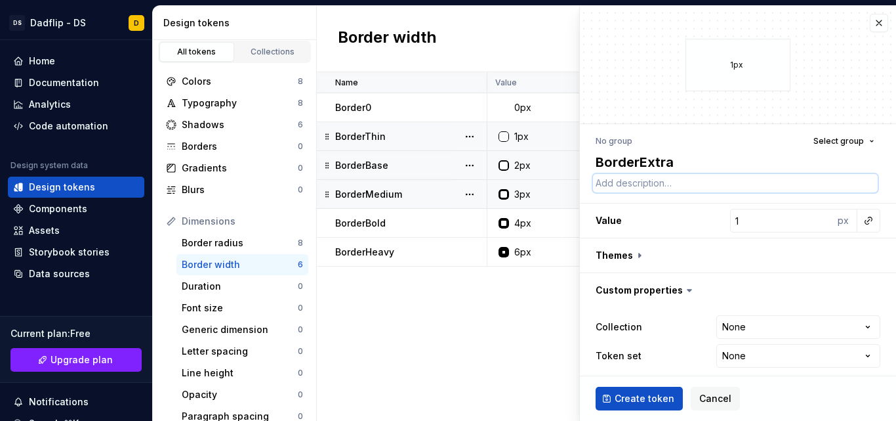
type textarea "*"
type textarea "Usage exceptionnel (hero UI, card très marquée)"
type textarea "*"
click at [814, 220] on input "2" at bounding box center [782, 221] width 104 height 24
type input "3"
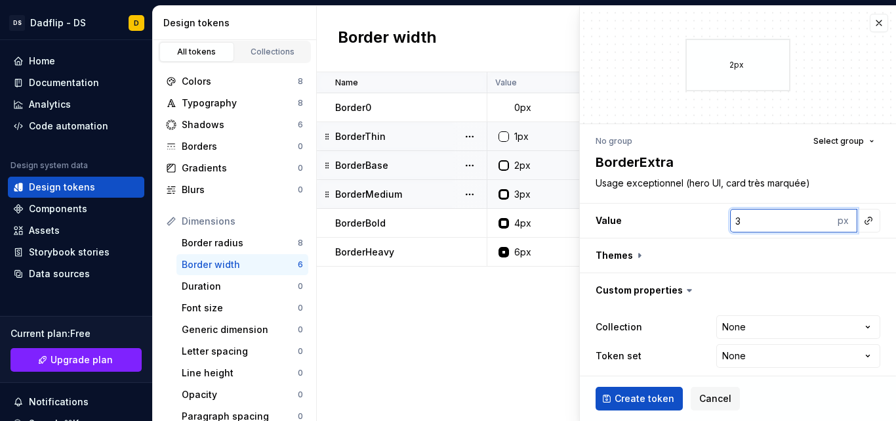
click at [814, 220] on input "3" at bounding box center [782, 221] width 104 height 24
type textarea "*"
type input "4"
click at [814, 220] on input "4" at bounding box center [782, 221] width 104 height 24
type textarea "*"
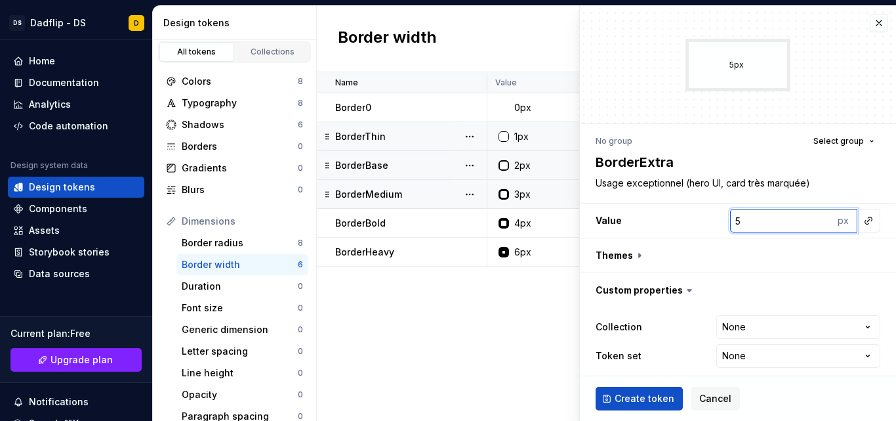
type input "5"
click at [814, 220] on input "5" at bounding box center [782, 221] width 104 height 24
type textarea "*"
type input "6"
click at [814, 220] on input "6" at bounding box center [782, 221] width 104 height 24
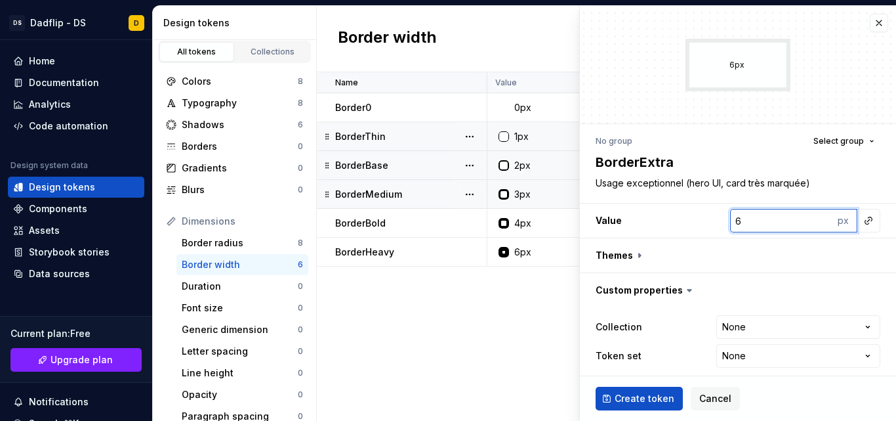
type textarea "*"
type input "7"
click at [814, 220] on input "7" at bounding box center [782, 221] width 104 height 24
type textarea "*"
type input "8"
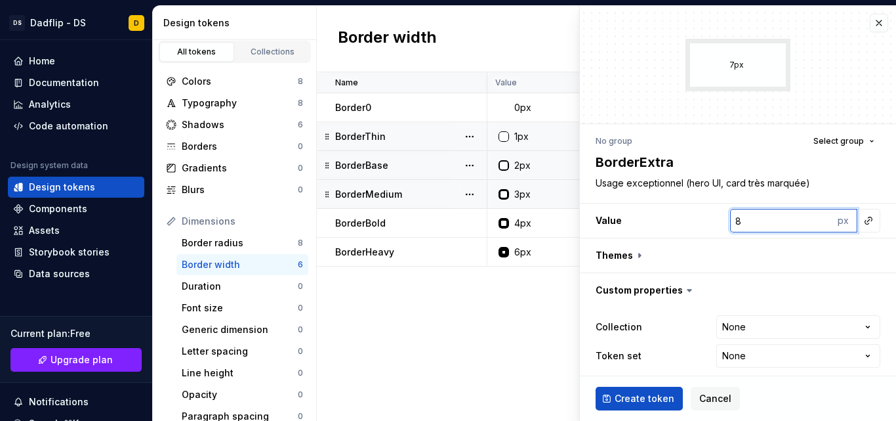
click at [814, 220] on input "8" at bounding box center [782, 221] width 104 height 24
click at [615, 396] on span "Create token" at bounding box center [645, 398] width 60 height 13
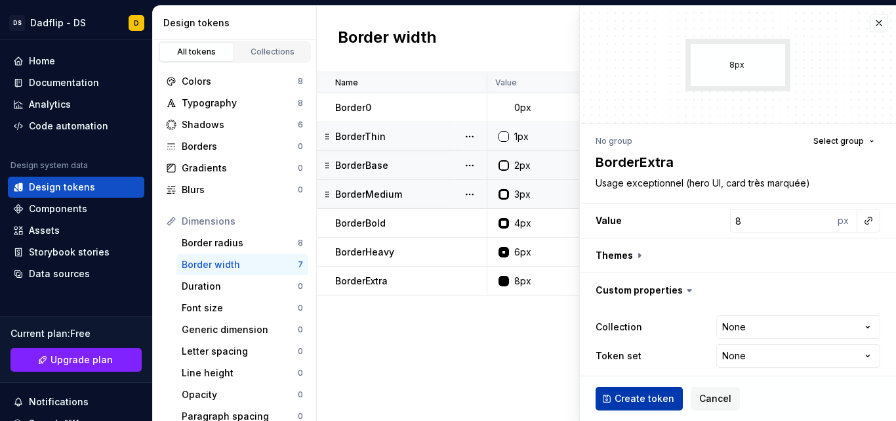
type textarea "*"
type input "1"
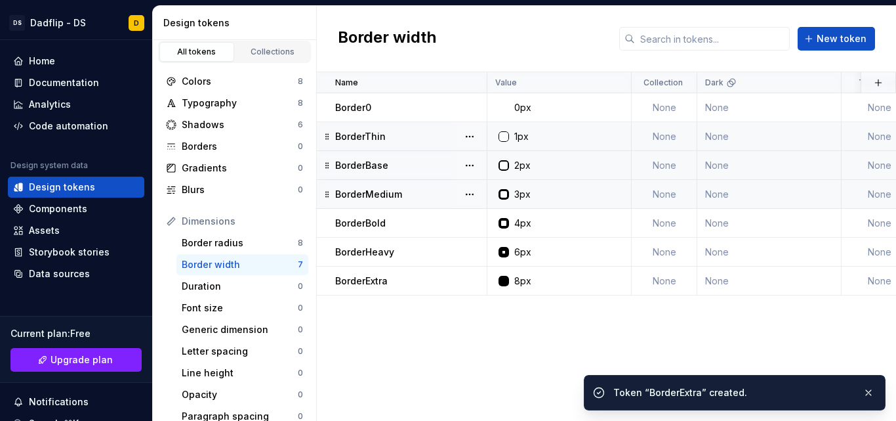
click at [529, 362] on div "Name Value Collection Dark Token set Description Last updated Border0 0px None …" at bounding box center [606, 246] width 579 height 348
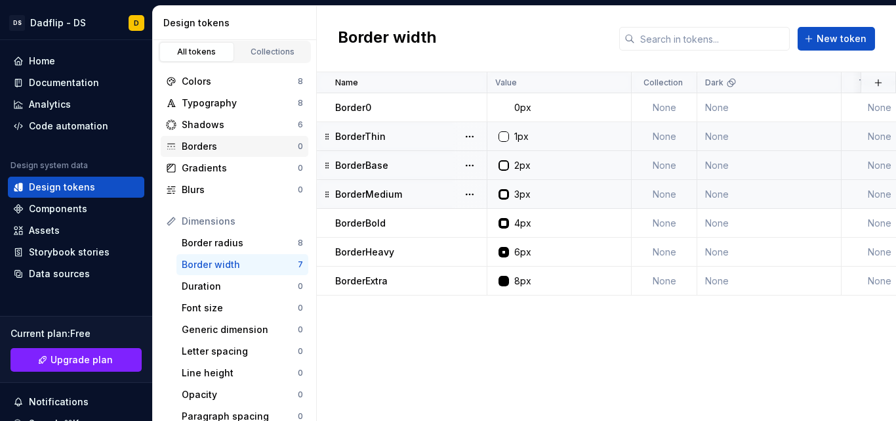
click at [232, 137] on div "Borders 0" at bounding box center [235, 146] width 148 height 21
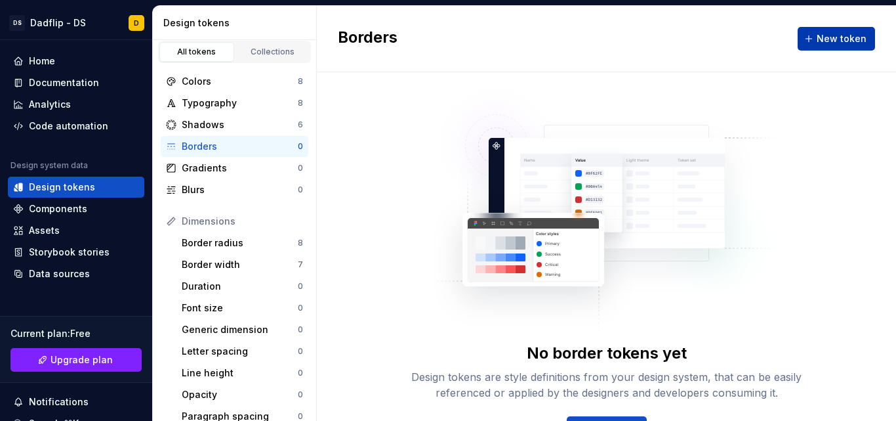
click at [817, 32] on span "New token" at bounding box center [842, 38] width 50 height 13
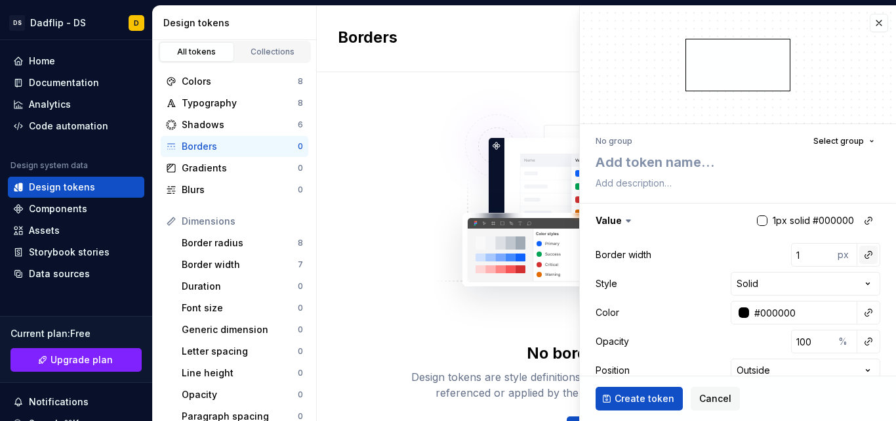
click at [863, 252] on button "button" at bounding box center [868, 254] width 18 height 18
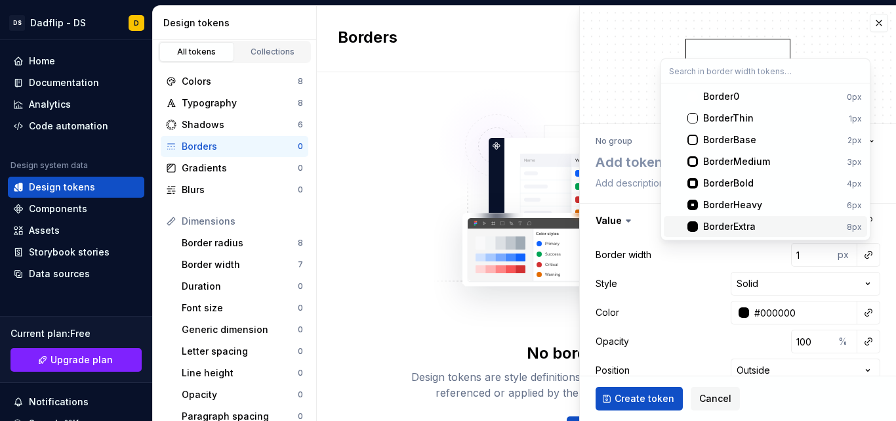
click at [379, 234] on html "DS Dadflip - DS D Home Documentation Analytics Code automation Design system da…" at bounding box center [448, 210] width 896 height 421
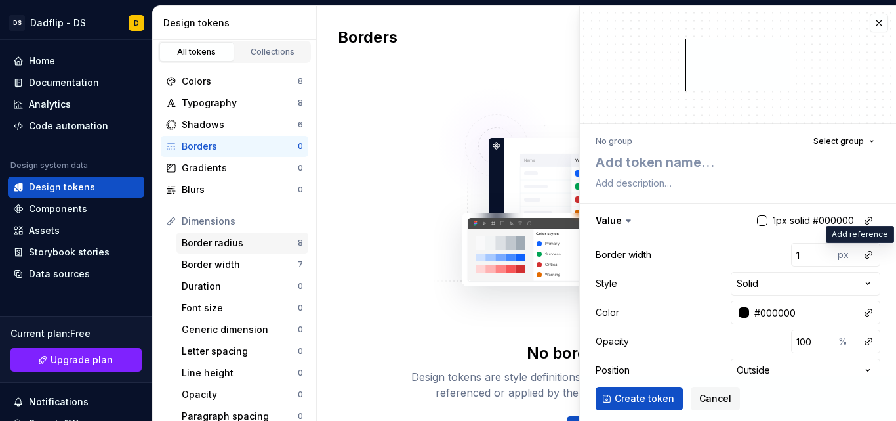
click at [274, 234] on div "Border radius 8" at bounding box center [242, 242] width 132 height 21
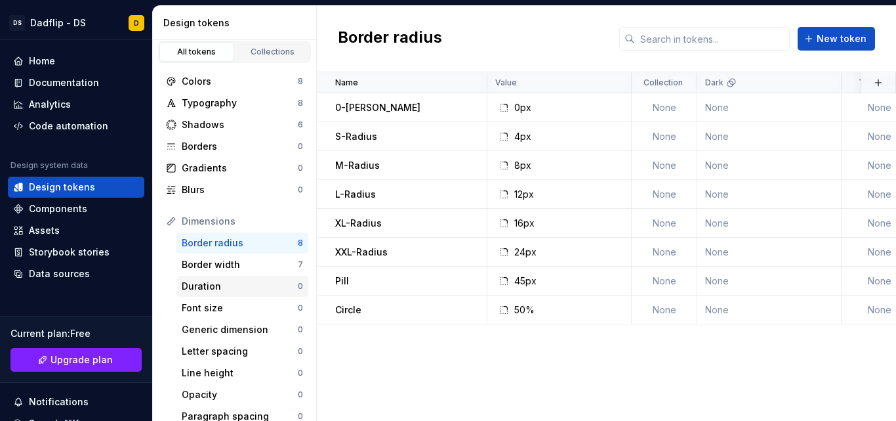
click at [231, 278] on div "Duration 0" at bounding box center [242, 286] width 132 height 21
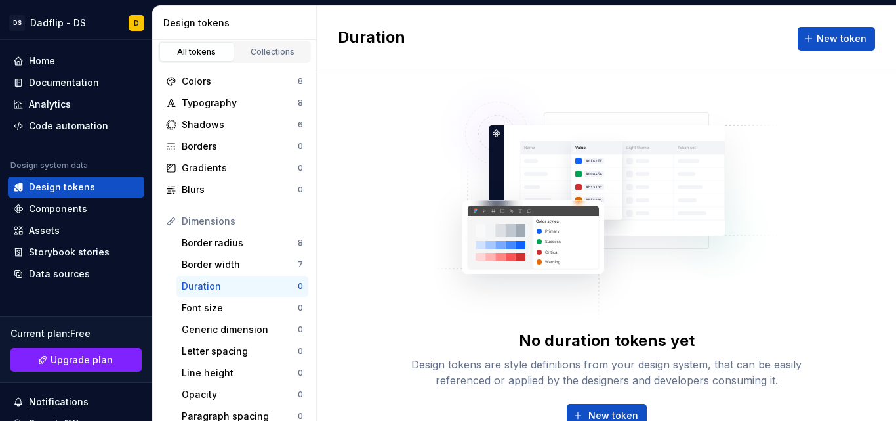
scroll to position [9, 0]
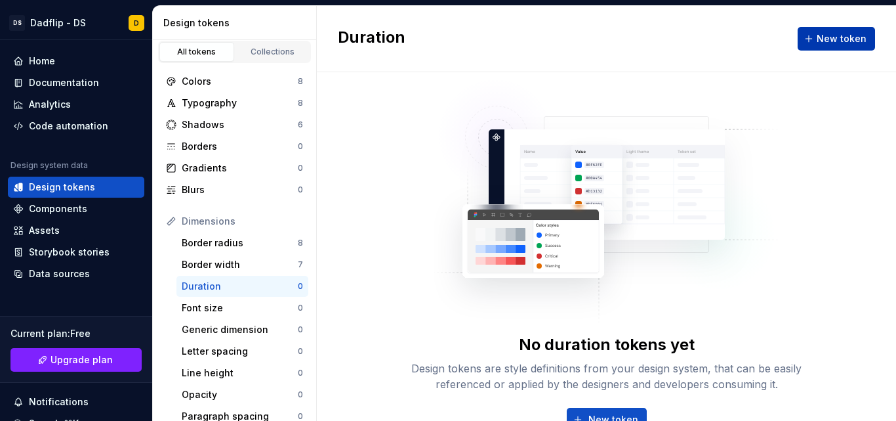
click at [803, 39] on button "New token" at bounding box center [836, 39] width 77 height 24
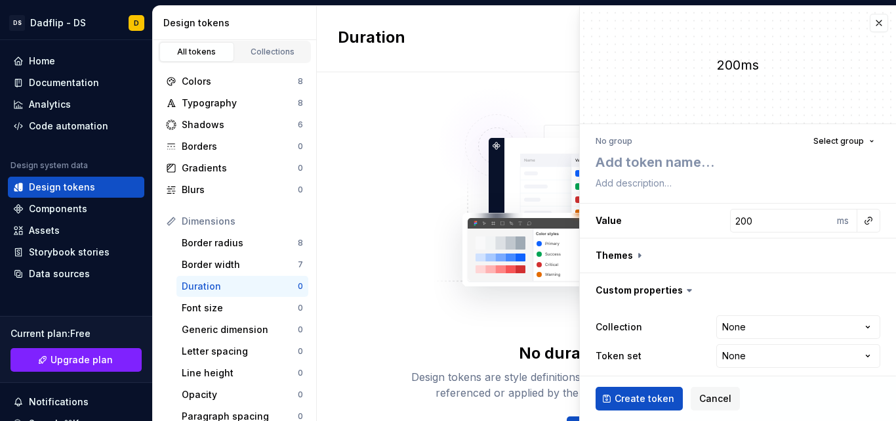
scroll to position [9, 0]
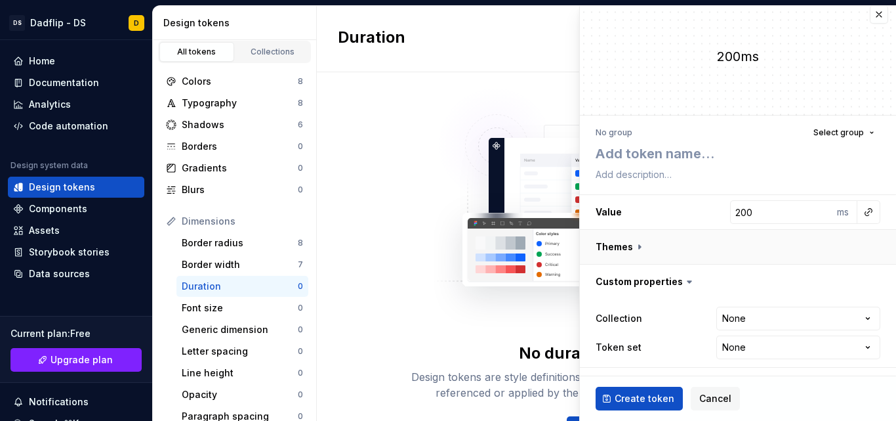
click at [633, 241] on button "button" at bounding box center [738, 247] width 316 height 34
click at [633, 241] on icon at bounding box center [639, 246] width 13 height 13
click at [640, 248] on icon at bounding box center [639, 246] width 13 height 13
click at [638, 238] on button "button" at bounding box center [738, 247] width 316 height 34
click at [386, 197] on div "No duration tokens yet Design tokens are style definitions from your design sys…" at bounding box center [606, 270] width 579 height 396
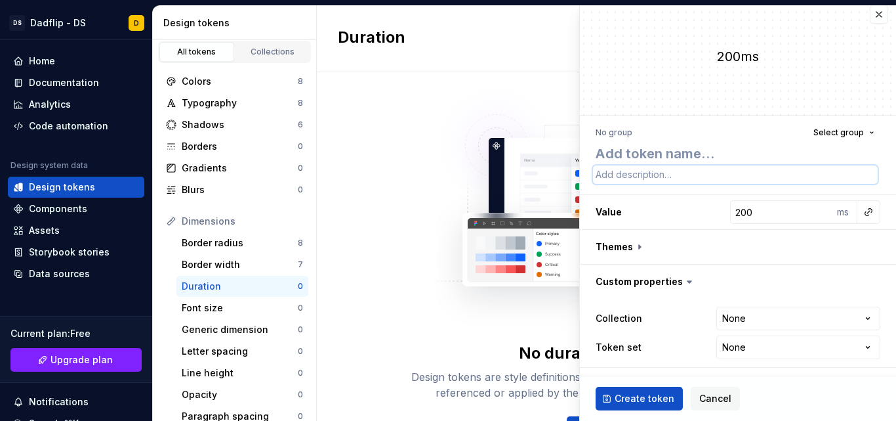
click at [672, 172] on textarea at bounding box center [735, 174] width 285 height 18
type textarea "*"
type textarea "I"
type textarea "*"
type textarea "In"
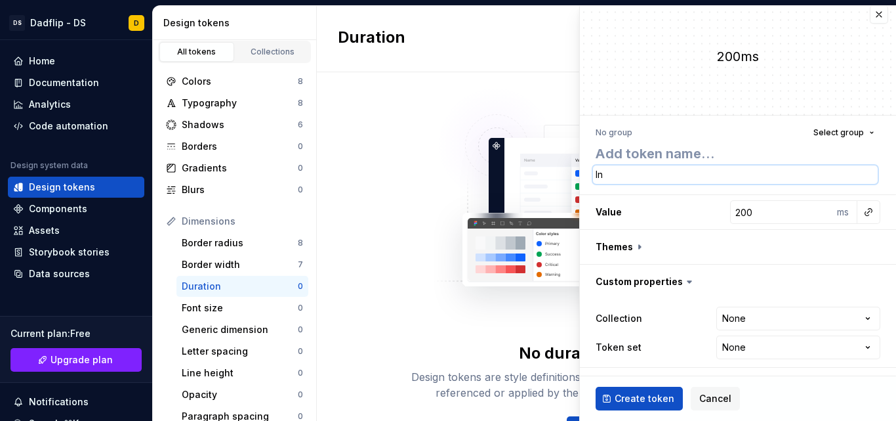
type textarea "*"
type textarea "Ins"
type textarea "*"
type textarea "Instn"
type textarea "*"
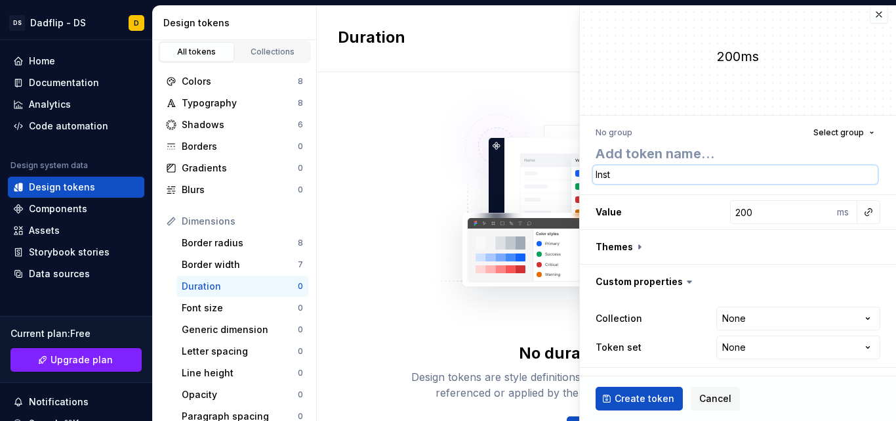
type textarea "Insta"
type textarea "*"
type textarea "Instant"
click at [813, 215] on input "199" at bounding box center [782, 212] width 104 height 24
click at [813, 215] on input "198" at bounding box center [782, 212] width 104 height 24
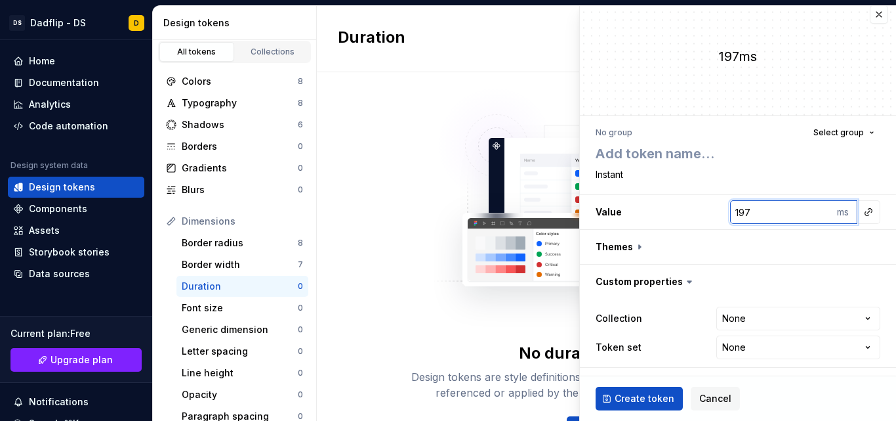
click at [813, 215] on input "197" at bounding box center [782, 212] width 104 height 24
click at [774, 212] on input "197" at bounding box center [782, 212] width 104 height 24
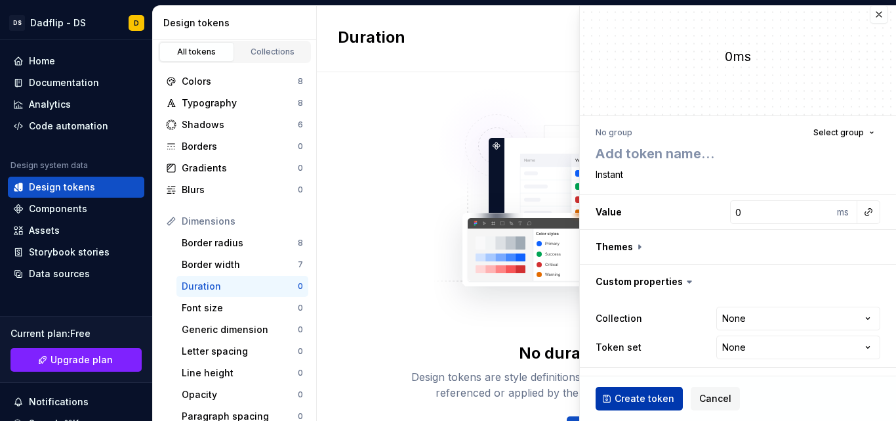
click at [639, 401] on span "Create token" at bounding box center [645, 398] width 60 height 13
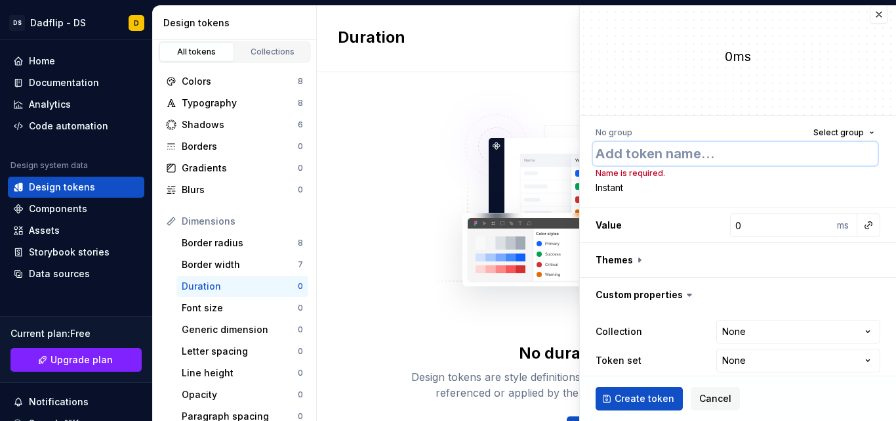
click at [648, 159] on textarea at bounding box center [735, 154] width 285 height 24
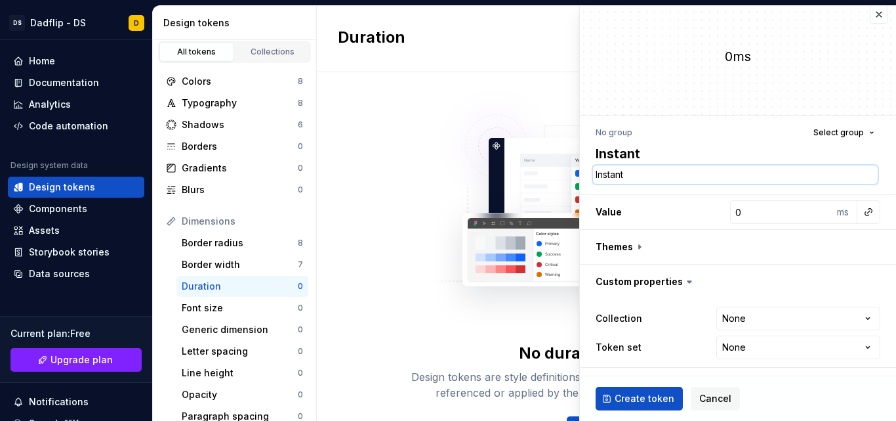
click at [648, 172] on textarea "Instant" at bounding box center [735, 174] width 285 height 18
click at [621, 181] on textarea "Instant" at bounding box center [735, 174] width 285 height 18
paste textarea "Changement brutal ou immédiat (sans transition)"
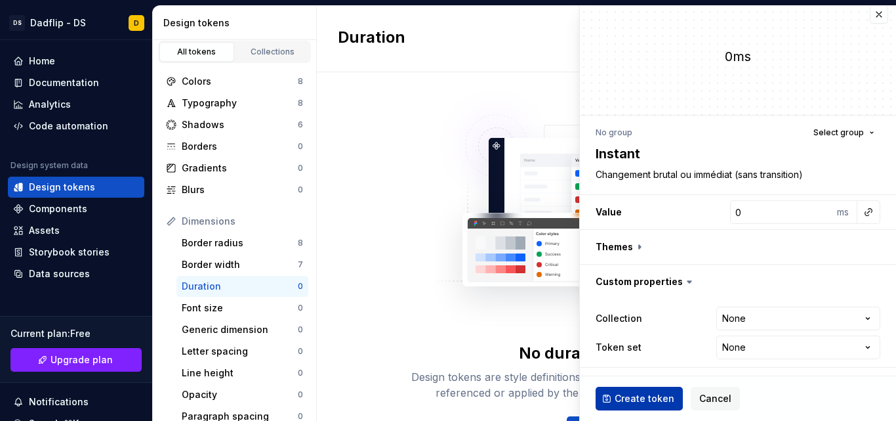
click at [644, 400] on span "Create token" at bounding box center [645, 398] width 60 height 13
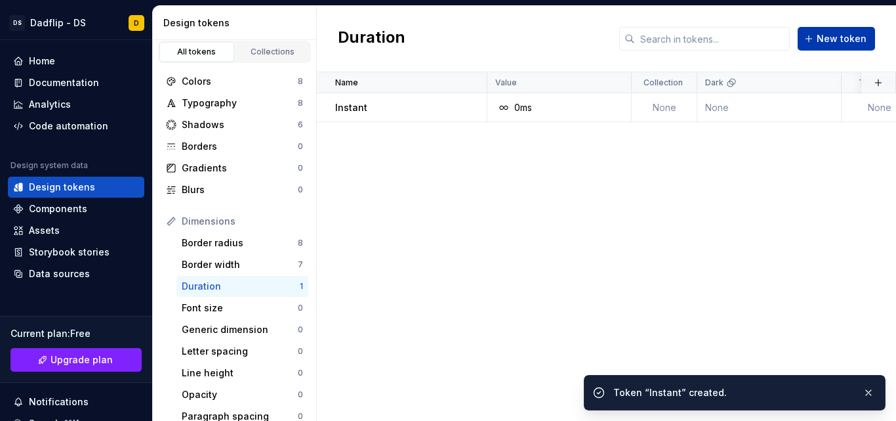
click at [817, 41] on button "New token" at bounding box center [836, 39] width 77 height 24
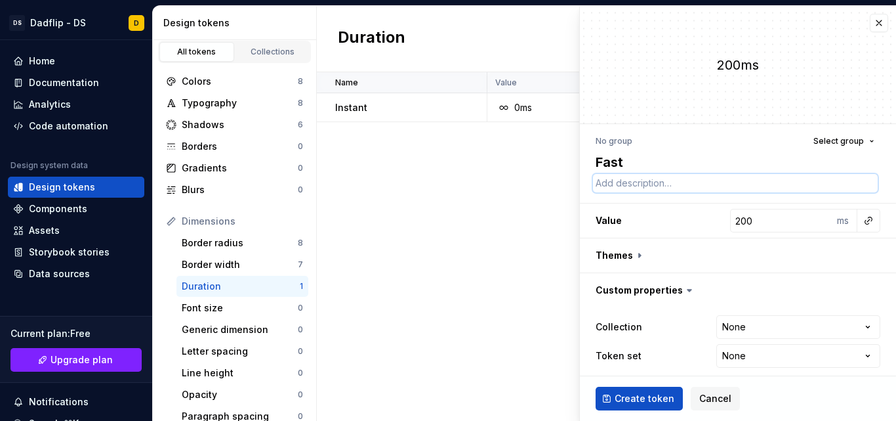
click at [621, 178] on textarea at bounding box center [735, 183] width 285 height 18
paste textarea "Micro-interaction rapide ([PERSON_NAME], [PERSON_NAME] press)"
click at [735, 219] on input "200" at bounding box center [782, 221] width 104 height 24
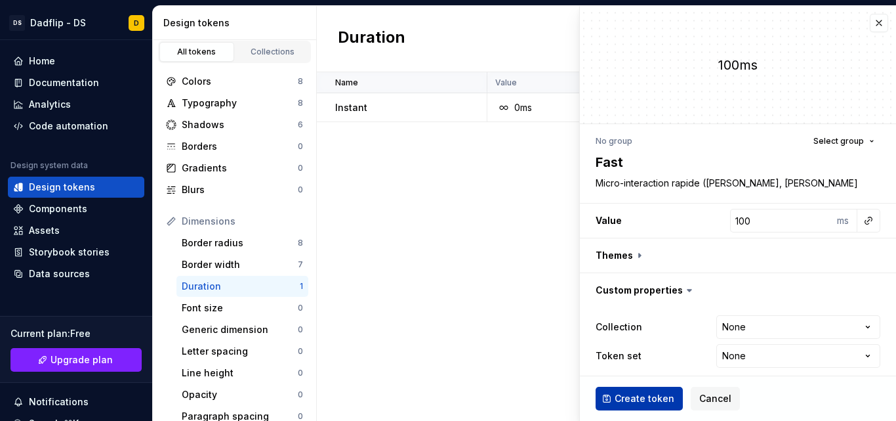
click at [636, 395] on span "Create token" at bounding box center [645, 398] width 60 height 13
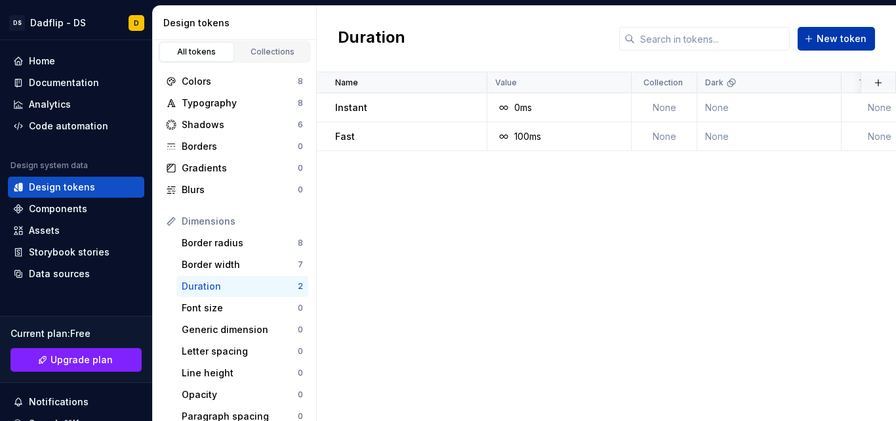
click at [823, 45] on button "New token" at bounding box center [836, 39] width 77 height 24
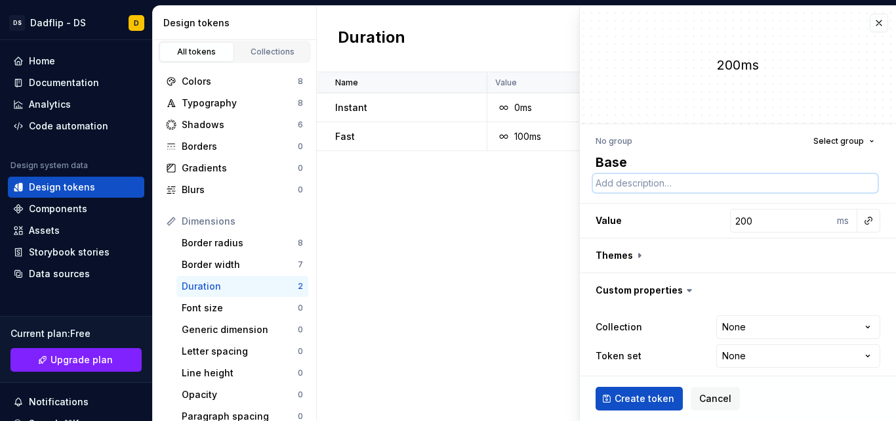
click at [646, 185] on textarea at bounding box center [735, 183] width 285 height 18
click at [694, 178] on textarea at bounding box center [735, 183] width 285 height 18
paste textarea "Transitions UI standards (ouvertures simples, menus, tooltips)"
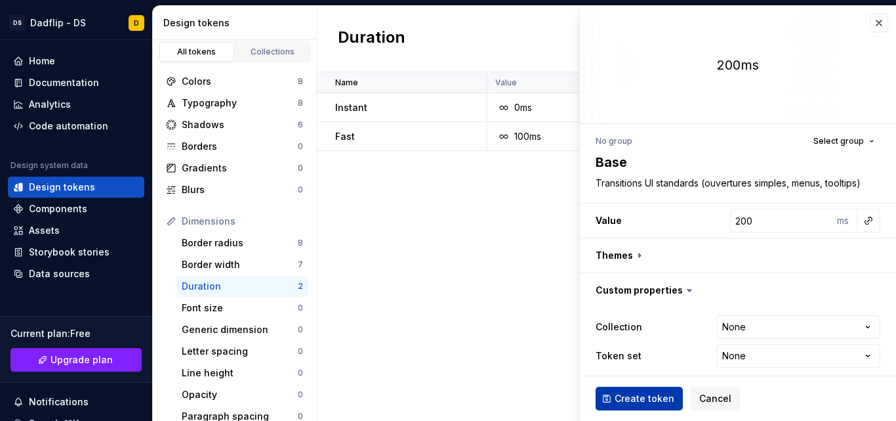
click at [627, 400] on span "Create token" at bounding box center [645, 398] width 60 height 13
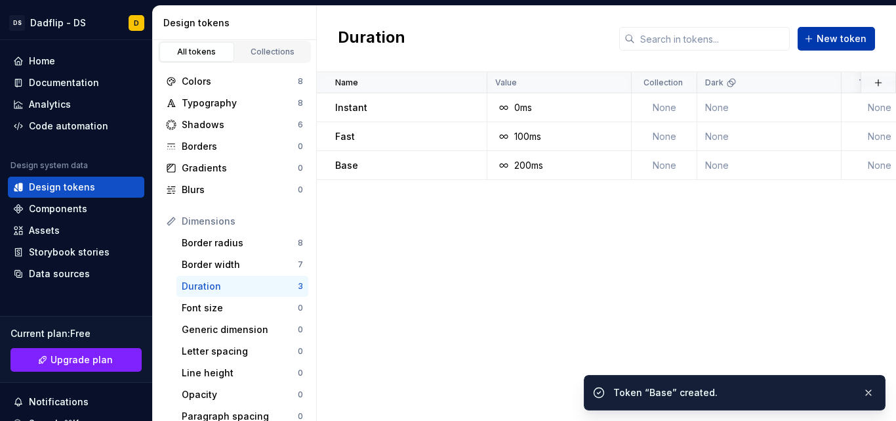
click at [836, 40] on span "New token" at bounding box center [842, 38] width 50 height 13
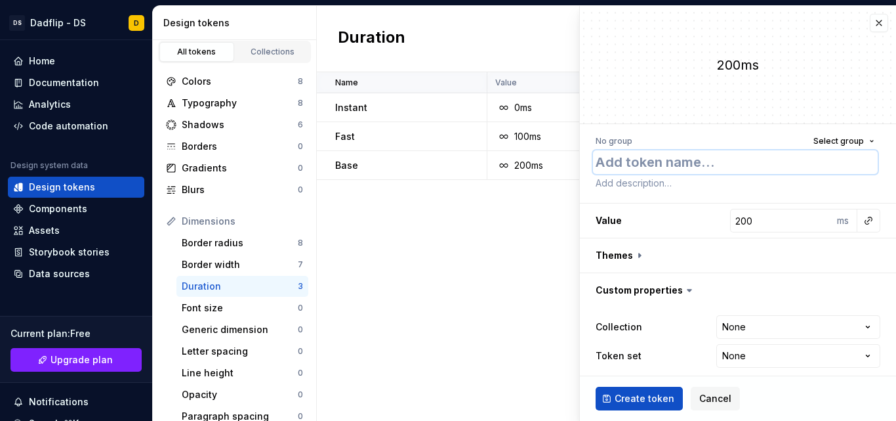
click at [714, 157] on textarea at bounding box center [735, 162] width 285 height 24
click at [705, 188] on textarea at bounding box center [735, 183] width 285 height 18
paste textarea "Apparition d’un panneau, carte, modale"
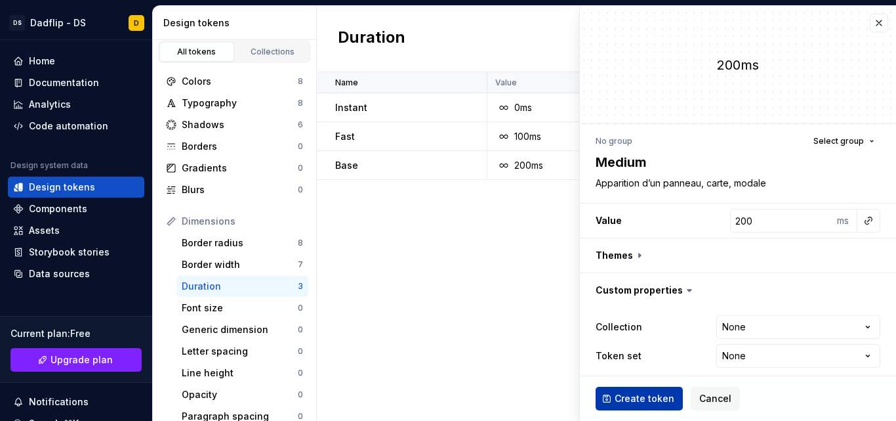
click at [615, 398] on span "Create token" at bounding box center [645, 398] width 60 height 13
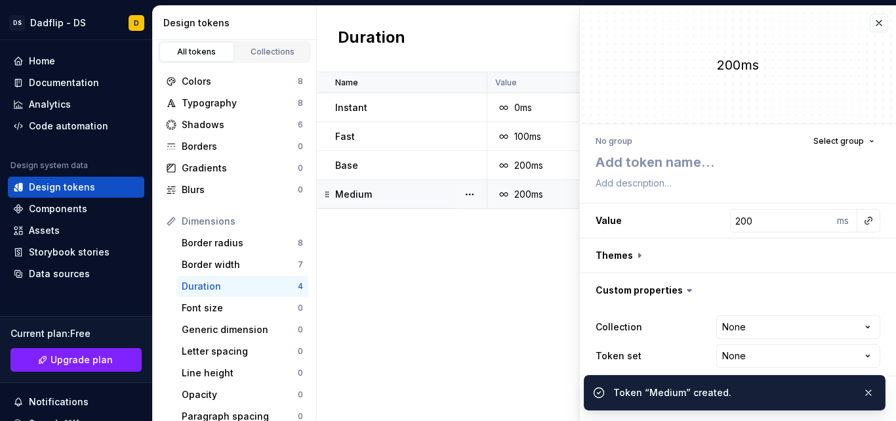
click at [390, 202] on td "Medium" at bounding box center [402, 194] width 171 height 29
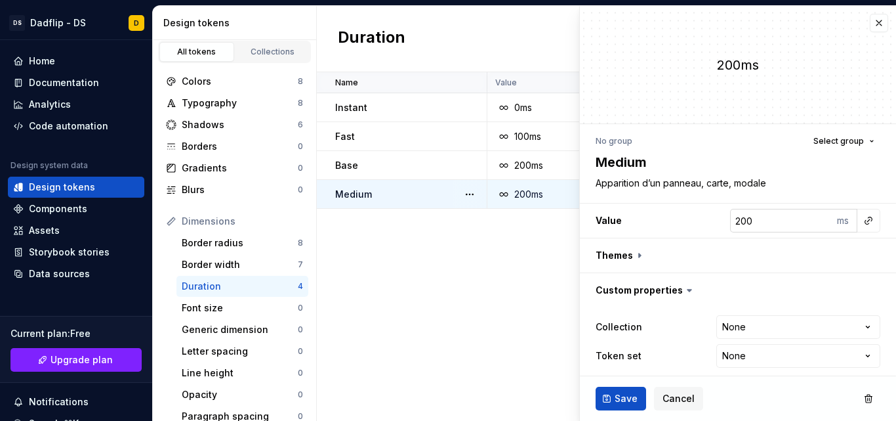
click at [734, 221] on input "200" at bounding box center [782, 221] width 104 height 24
click at [606, 399] on button "Save" at bounding box center [621, 398] width 51 height 24
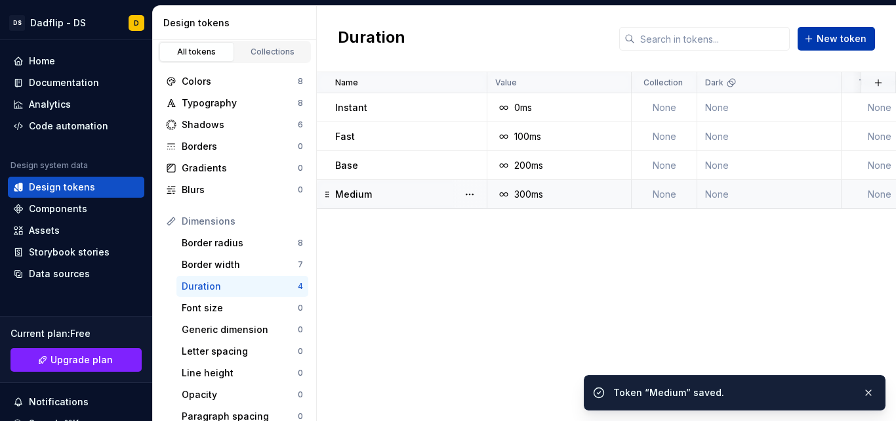
click at [822, 40] on span "New token" at bounding box center [842, 38] width 50 height 13
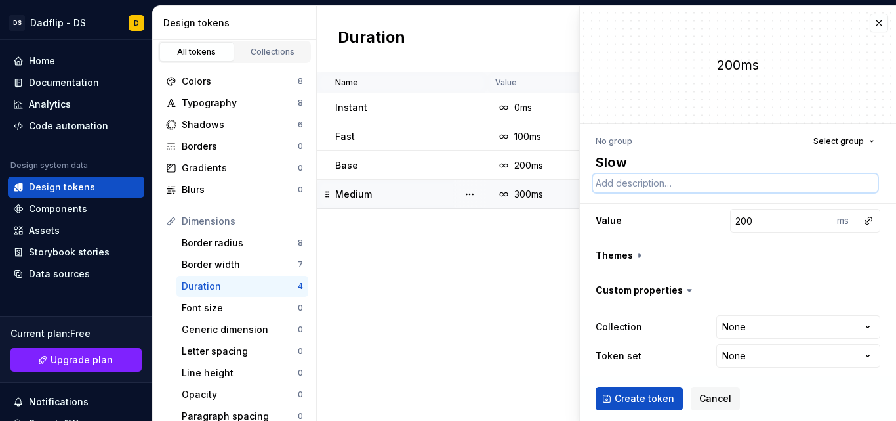
click at [636, 180] on textarea at bounding box center [735, 183] width 285 height 18
click at [620, 186] on textarea at bounding box center [735, 183] width 285 height 18
paste textarea "Animations douces, éléments immersifs, effets de scrolling"
click at [735, 223] on input "200" at bounding box center [782, 221] width 104 height 24
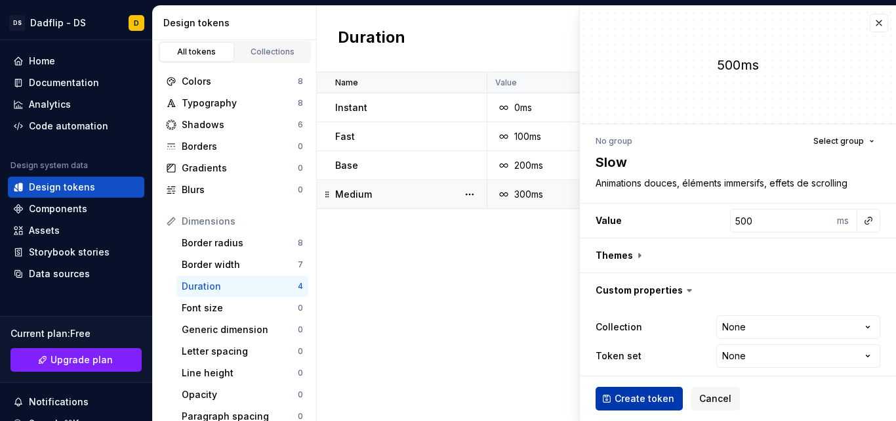
click at [646, 400] on span "Create token" at bounding box center [645, 398] width 60 height 13
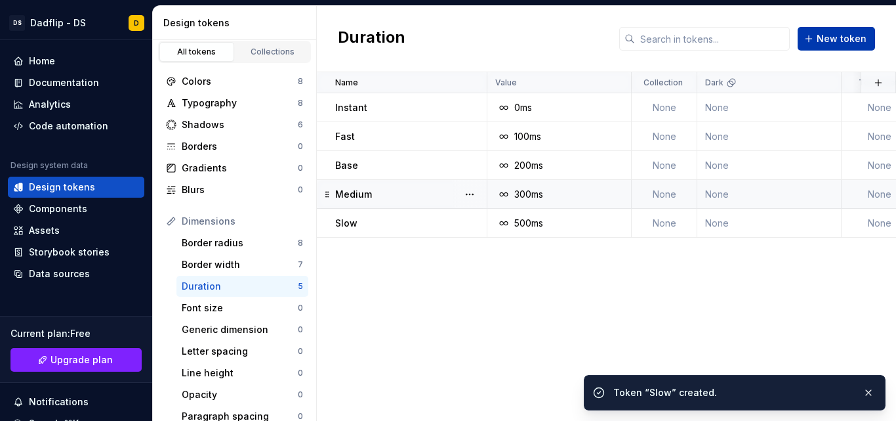
click at [829, 44] on span "New token" at bounding box center [842, 38] width 50 height 13
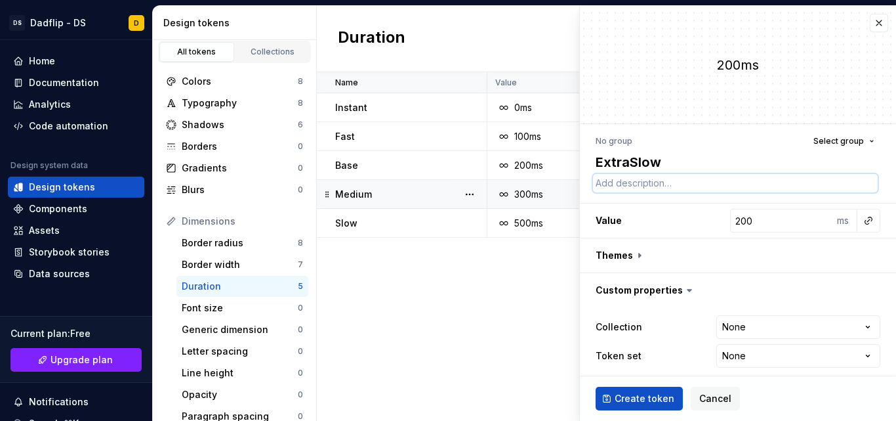
click at [715, 186] on textarea at bounding box center [735, 183] width 285 height 18
click at [647, 190] on textarea at bounding box center [735, 183] width 285 height 18
click at [647, 190] on textarea "1000" at bounding box center [735, 183] width 285 height 18
click at [766, 226] on input "200" at bounding box center [782, 221] width 104 height 24
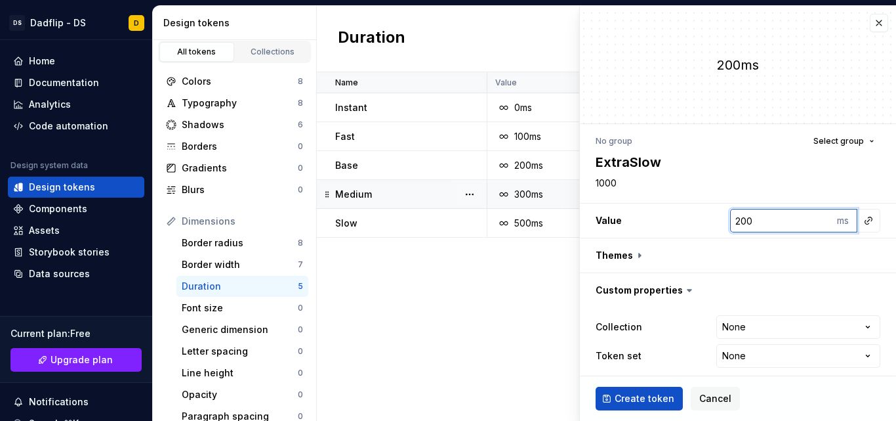
click at [766, 226] on input "200" at bounding box center [782, 221] width 104 height 24
paste input "10"
click at [613, 188] on textarea "1000" at bounding box center [735, 183] width 285 height 18
click at [642, 187] on textarea "1000" at bounding box center [735, 183] width 285 height 18
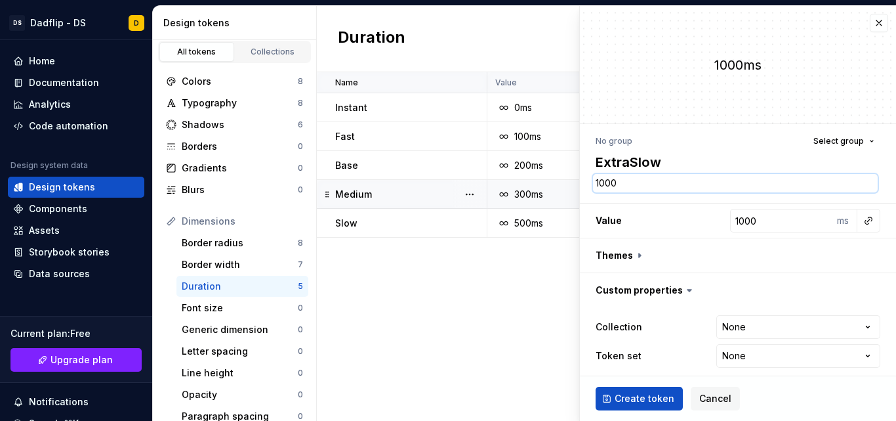
paste textarea "Entrées scénarisées, onboarding, animations storytelling"
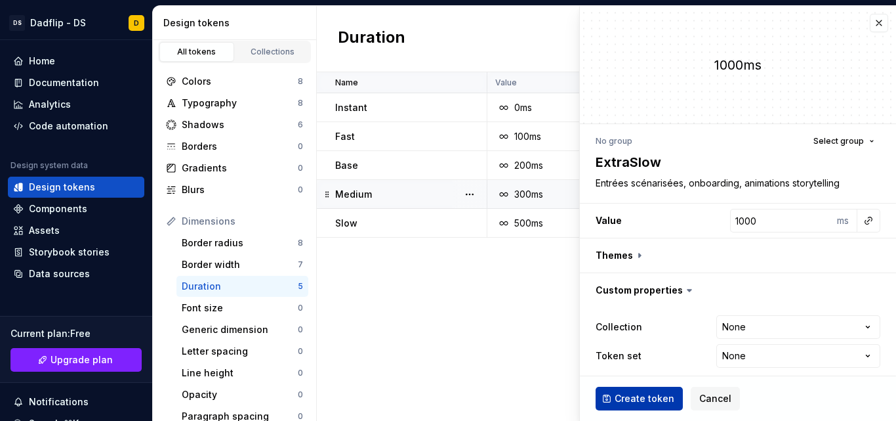
click at [626, 400] on span "Create token" at bounding box center [645, 398] width 60 height 13
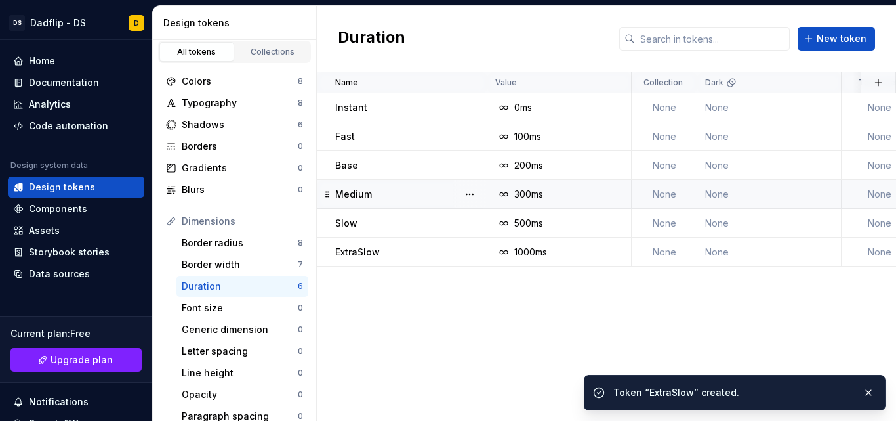
click at [493, 325] on div "Name Value Collection Dark Token set Description Last updated Instant 0ms None …" at bounding box center [606, 246] width 579 height 348
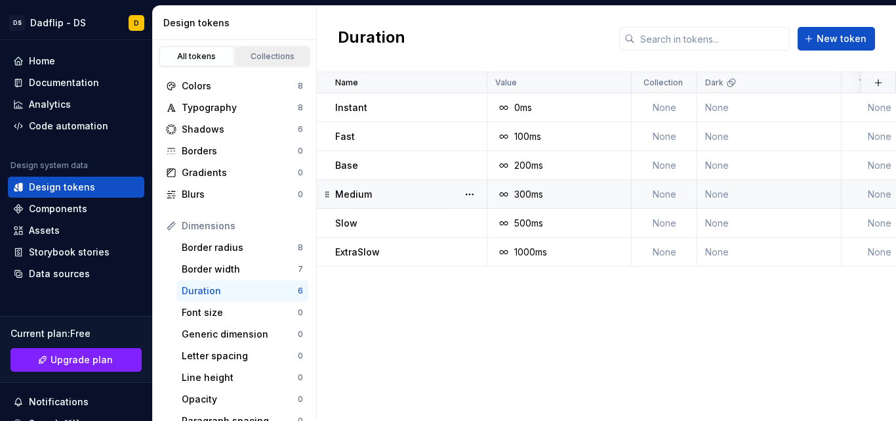
click at [254, 64] on link "Collections" at bounding box center [273, 57] width 75 height 20
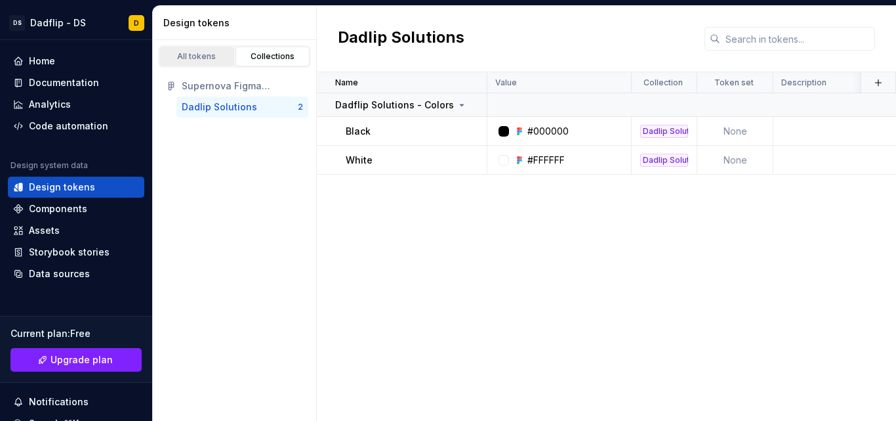
click at [211, 54] on div "All tokens" at bounding box center [197, 56] width 66 height 10
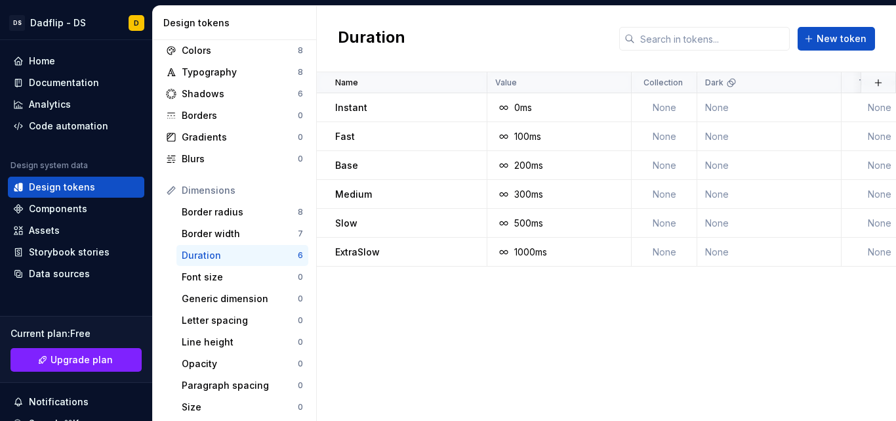
scroll to position [41, 0]
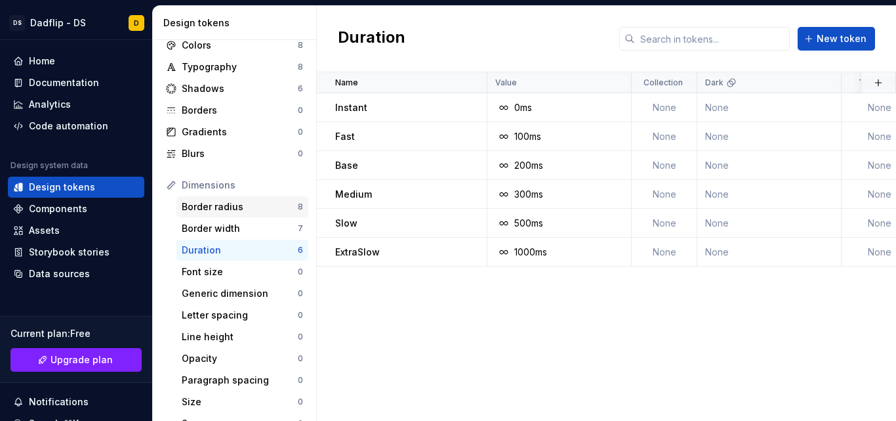
click at [236, 216] on div "Border radius 8" at bounding box center [242, 206] width 132 height 21
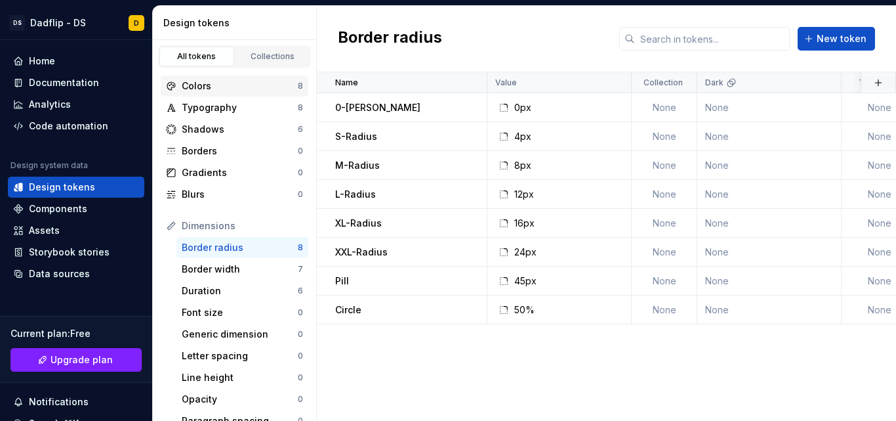
click at [237, 95] on div "Colors 8" at bounding box center [235, 85] width 148 height 21
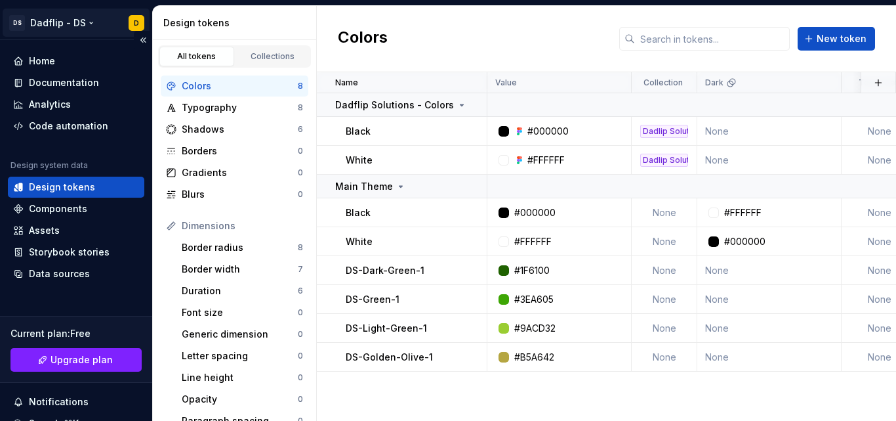
click at [81, 26] on html "DS Dadflip - DS D Home Documentation Analytics Code automation Design system da…" at bounding box center [448, 210] width 896 height 421
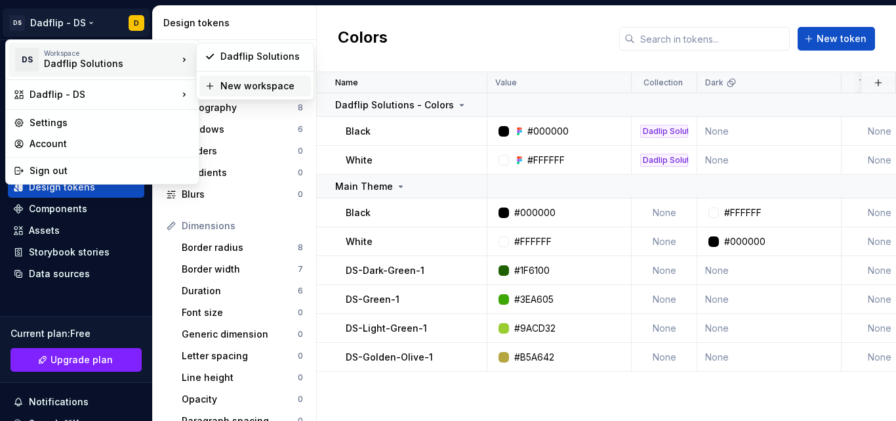
click at [224, 89] on div "New workspace" at bounding box center [262, 85] width 85 height 13
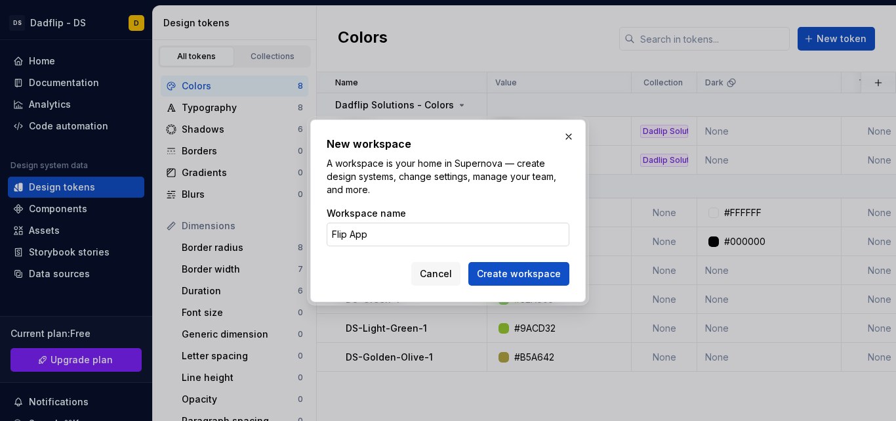
click at [354, 236] on input "Flip App" at bounding box center [448, 234] width 243 height 24
click at [486, 271] on span "Create workspace" at bounding box center [519, 273] width 84 height 13
